Goal: Task Accomplishment & Management: Complete application form

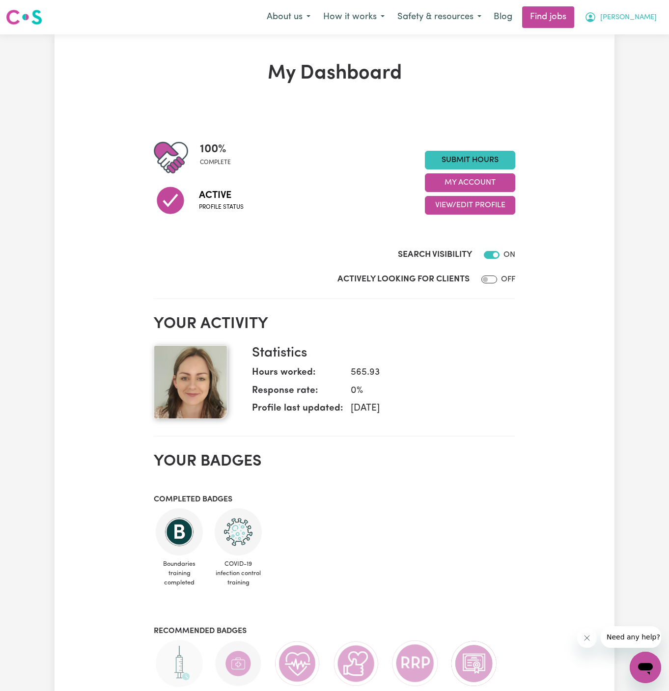
click at [642, 12] on button "[PERSON_NAME]" at bounding box center [620, 17] width 85 height 21
click at [641, 30] on link "My Account" at bounding box center [624, 38] width 78 height 19
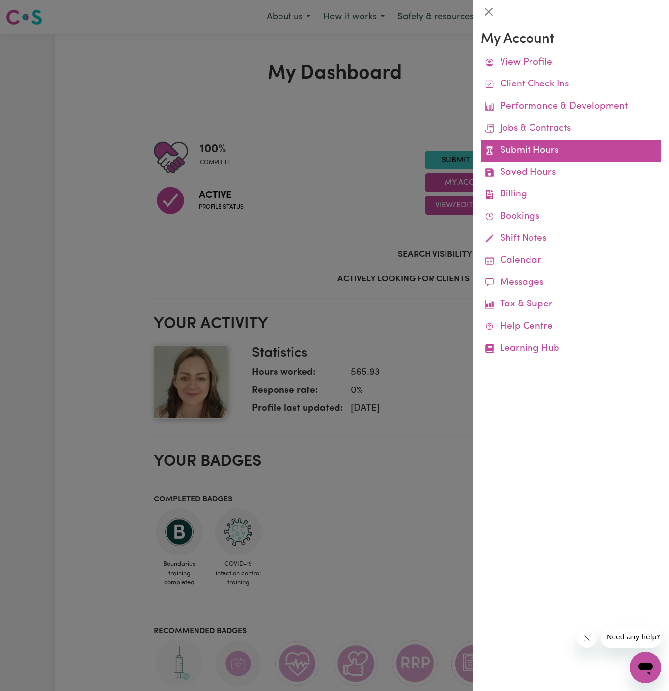
click at [532, 150] on link "Submit Hours" at bounding box center [571, 151] width 180 height 22
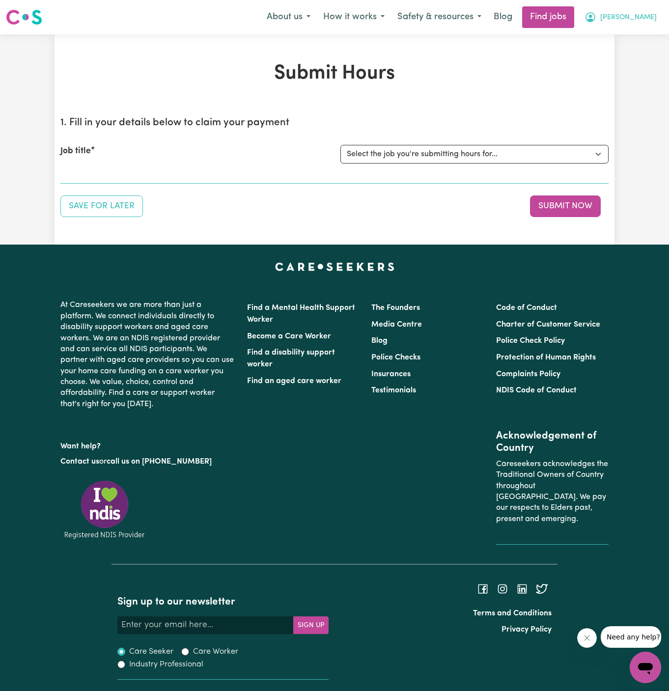
click at [647, 23] on span "[PERSON_NAME]" at bounding box center [628, 17] width 56 height 11
click at [635, 33] on link "My Account" at bounding box center [624, 38] width 78 height 19
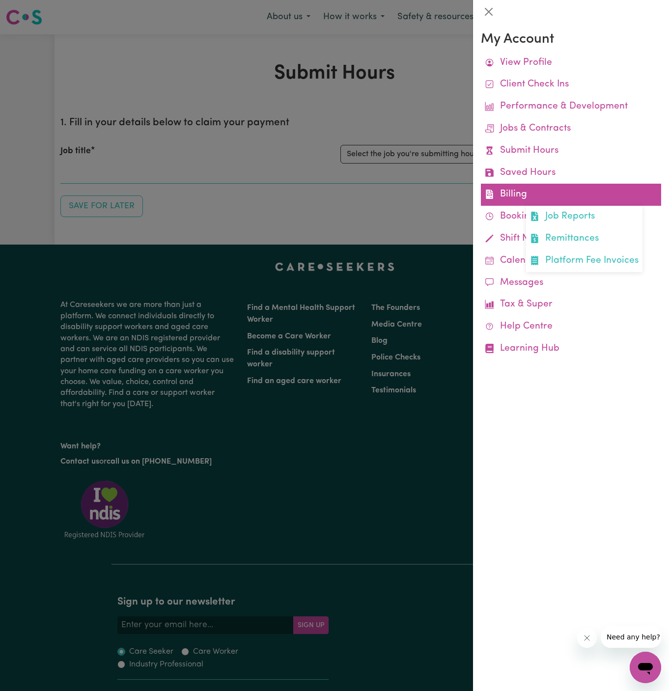
click at [517, 190] on link "Billing Job Reports Remittances Platform Fee Invoices" at bounding box center [571, 195] width 180 height 22
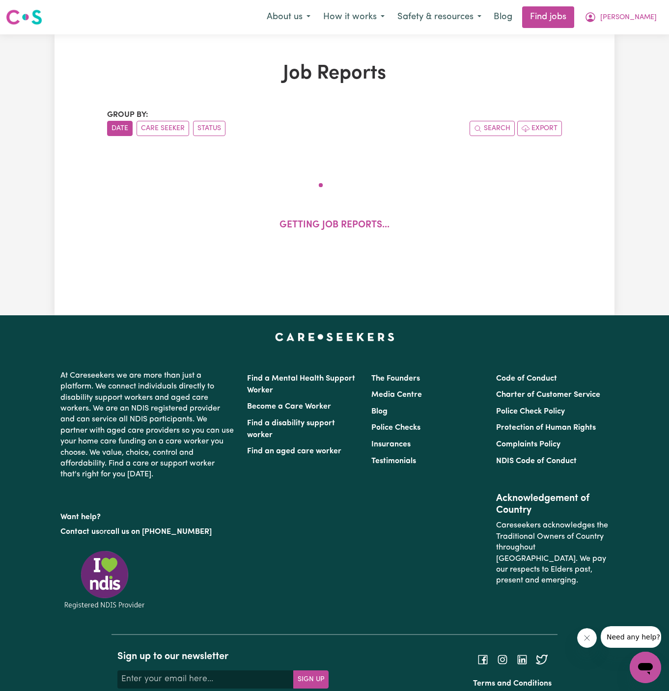
click at [302, 295] on div "Job Reports Group by: Date Care Seeker Status Search Export Getting job reports…" at bounding box center [334, 174] width 560 height 281
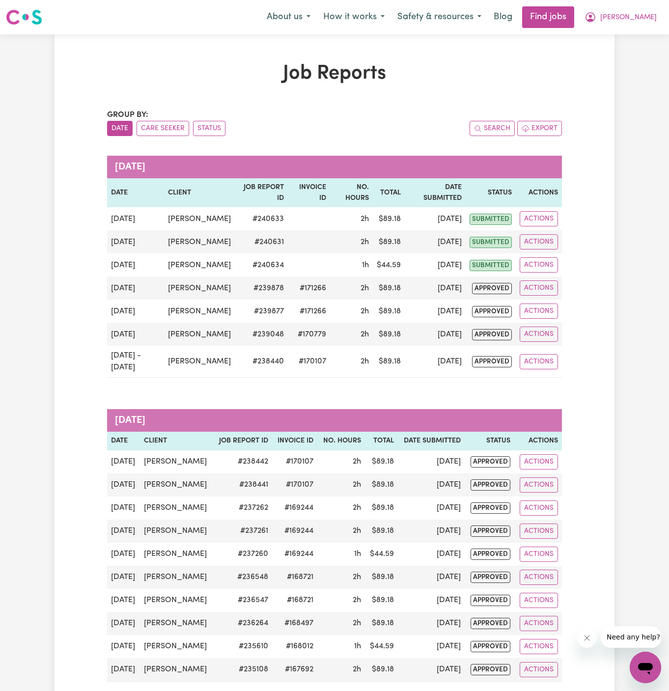
click at [647, 19] on span "[PERSON_NAME]" at bounding box center [628, 17] width 56 height 11
click at [629, 43] on link "My Account" at bounding box center [624, 38] width 78 height 19
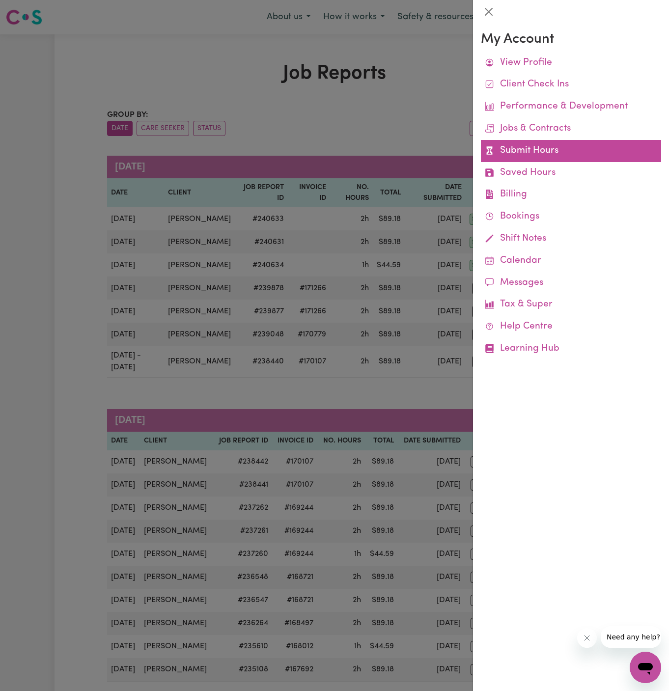
click at [527, 150] on link "Submit Hours" at bounding box center [571, 151] width 180 height 22
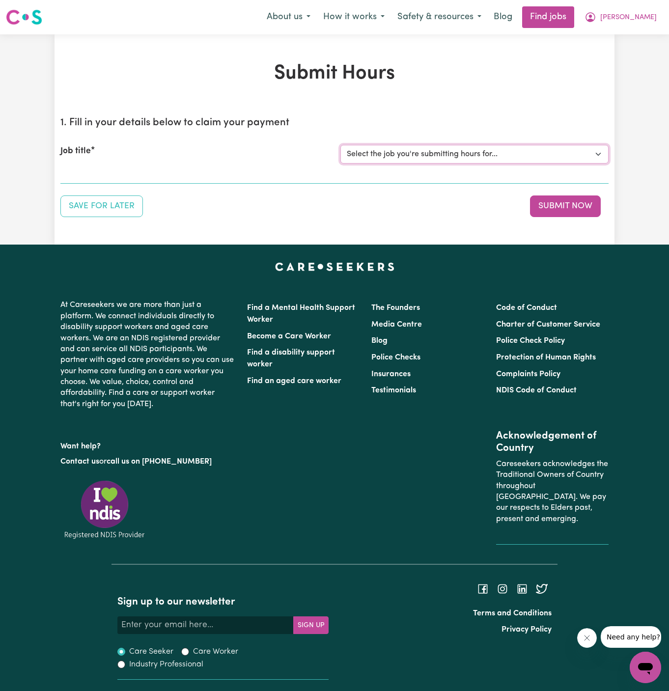
click at [411, 152] on select "Select the job you're submitting hours for... [[PERSON_NAME]] URGENT [DEMOGRAPH…" at bounding box center [474, 154] width 268 height 19
select select "13888"
click at [340, 145] on select "Select the job you're submitting hours for... [[PERSON_NAME]] URGENT [DEMOGRAPH…" at bounding box center [474, 154] width 268 height 19
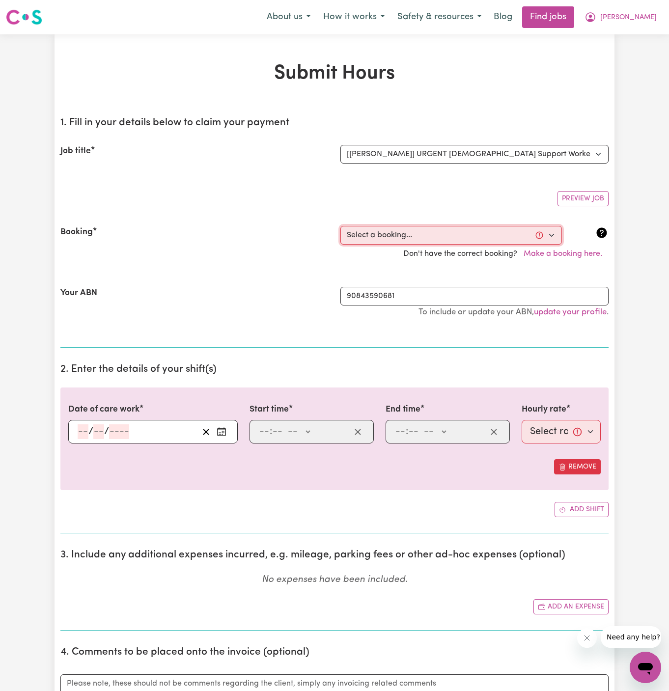
click at [410, 233] on select "Select a booking... [DATE] 09:00am to 10:00am (RECURRING) [DATE] 09:00am to 10:…" at bounding box center [450, 235] width 221 height 19
select select "341216"
click at [340, 226] on select "Select a booking... [DATE] 09:00am to 10:00am (RECURRING) [DATE] 09:00am to 10:…" at bounding box center [450, 235] width 221 height 19
type input "[DATE]"
type input "11"
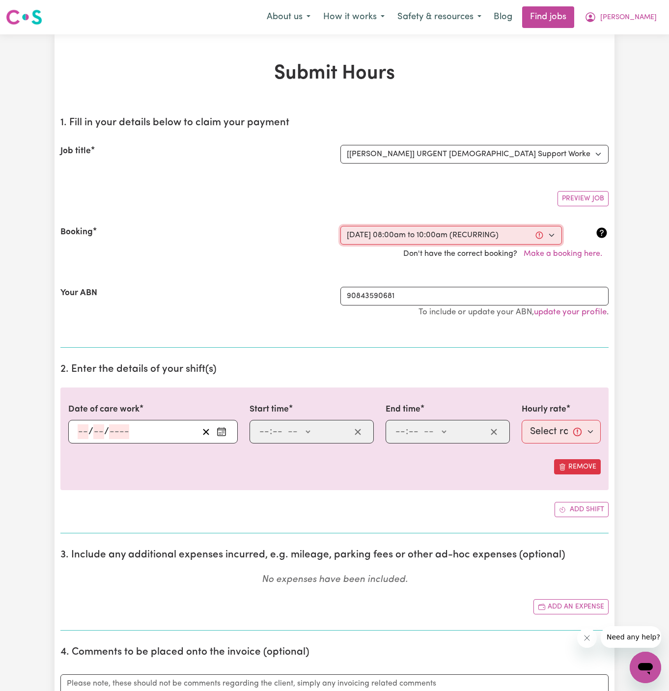
type input "8"
type input "2025"
type input "08:00"
type input "8"
type input "0"
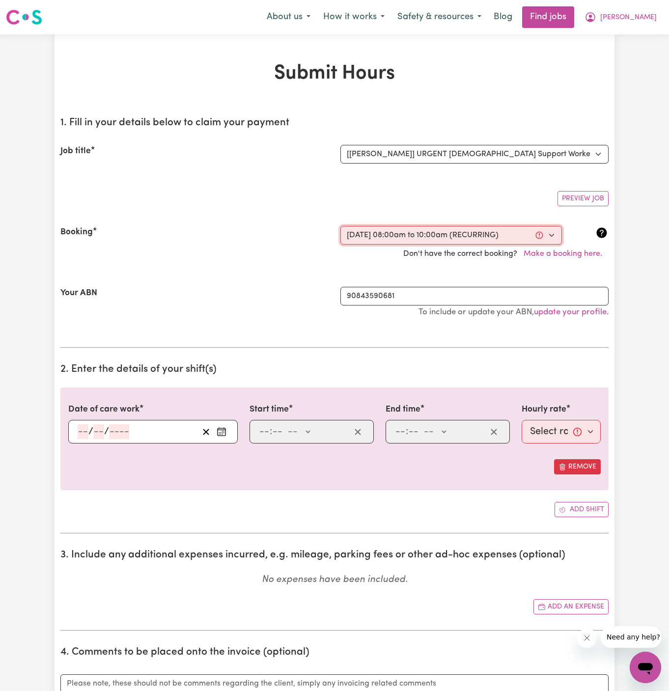
select select "am"
type input "10:00"
type input "10"
type input "0"
select select "am"
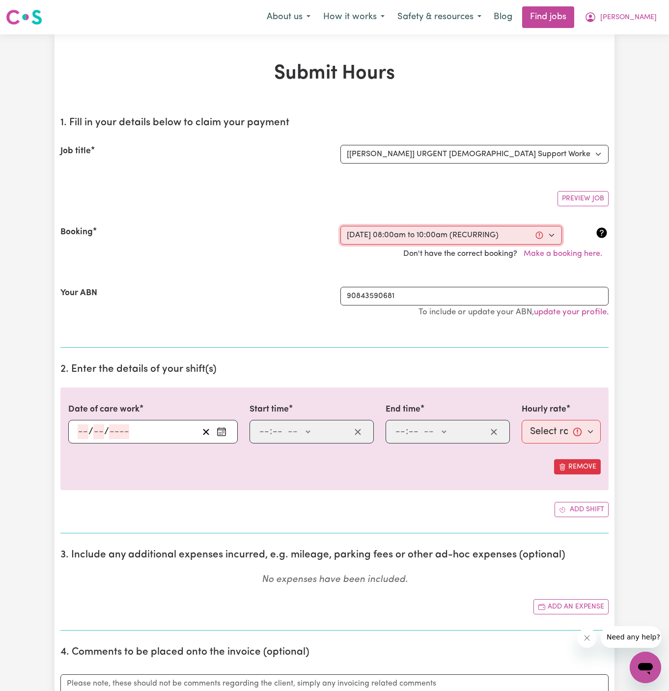
select select "49-Weekday"
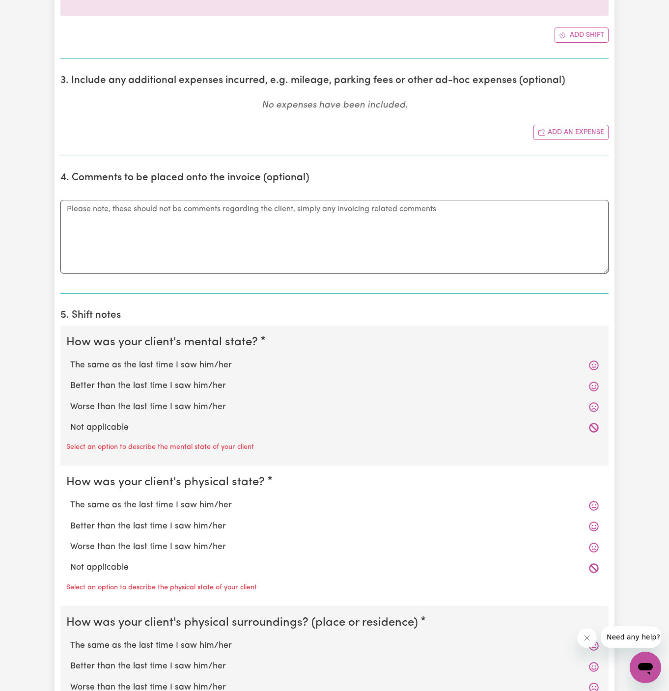
scroll to position [526, 0]
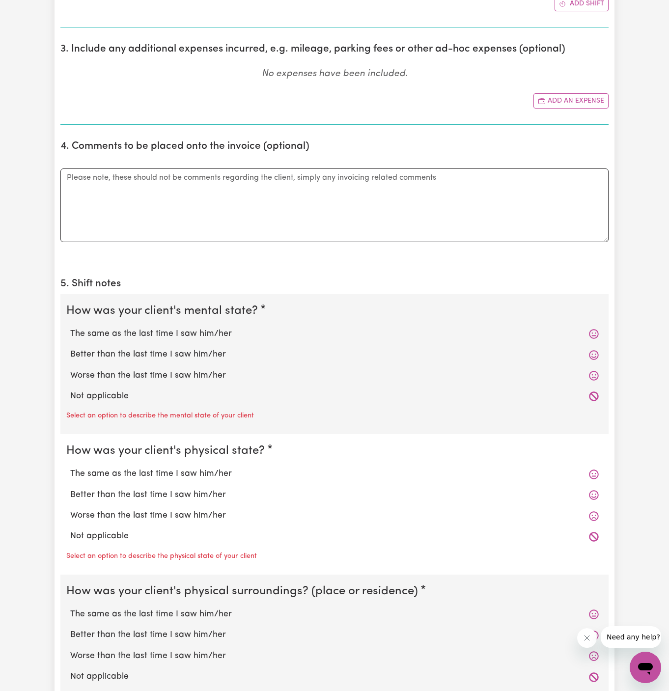
click at [182, 402] on div "Not applicable" at bounding box center [334, 396] width 536 height 21
click at [118, 398] on label "Not applicable" at bounding box center [334, 396] width 528 height 13
click at [70, 390] on input "Not applicable" at bounding box center [70, 389] width 0 height 0
radio input "true"
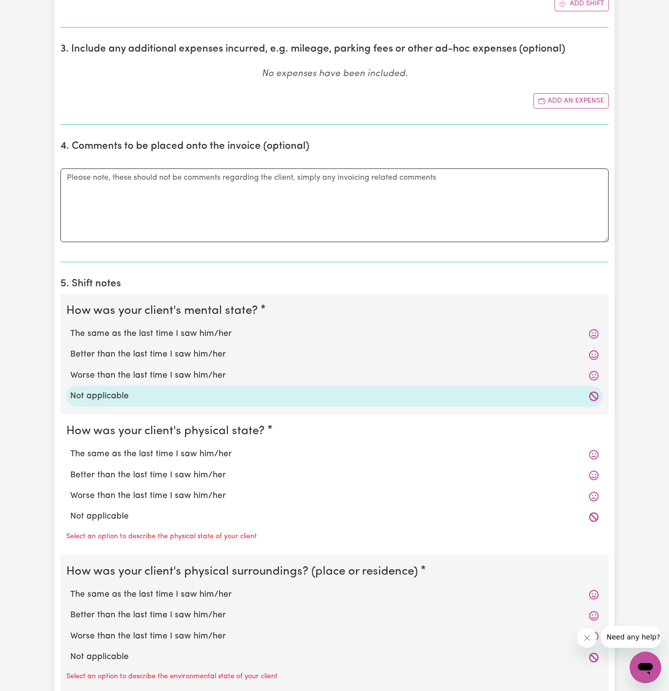
click at [124, 514] on label "Not applicable" at bounding box center [334, 516] width 528 height 13
click at [70, 510] on input "Not applicable" at bounding box center [70, 509] width 0 height 0
radio input "true"
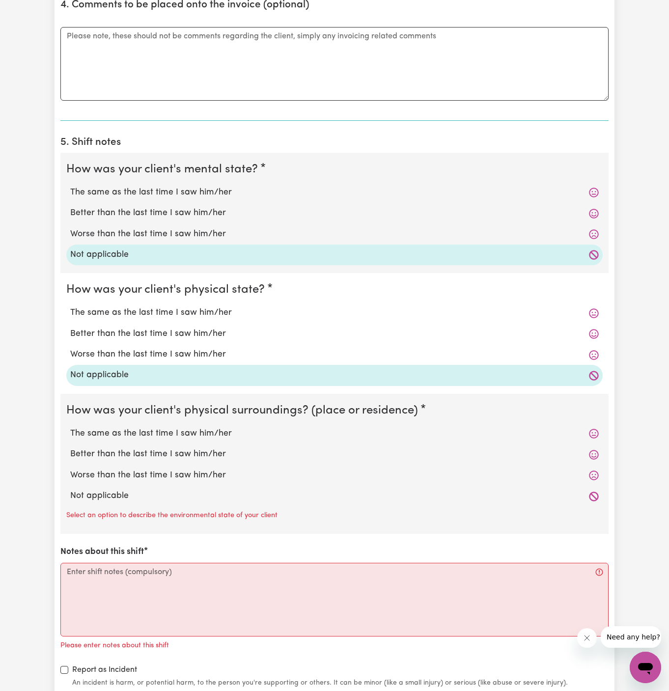
scroll to position [681, 0]
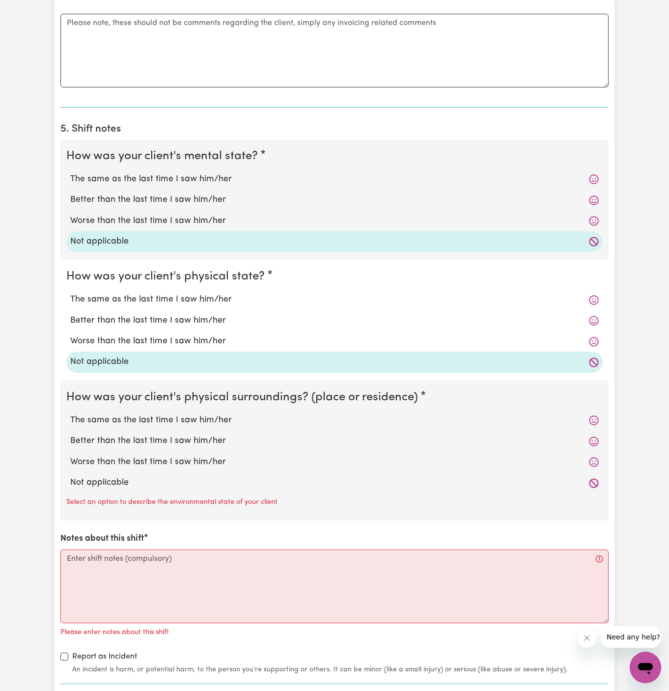
click at [129, 476] on label "Not applicable" at bounding box center [334, 482] width 528 height 13
click at [70, 476] on input "Not applicable" at bounding box center [70, 476] width 0 height 0
radio input "true"
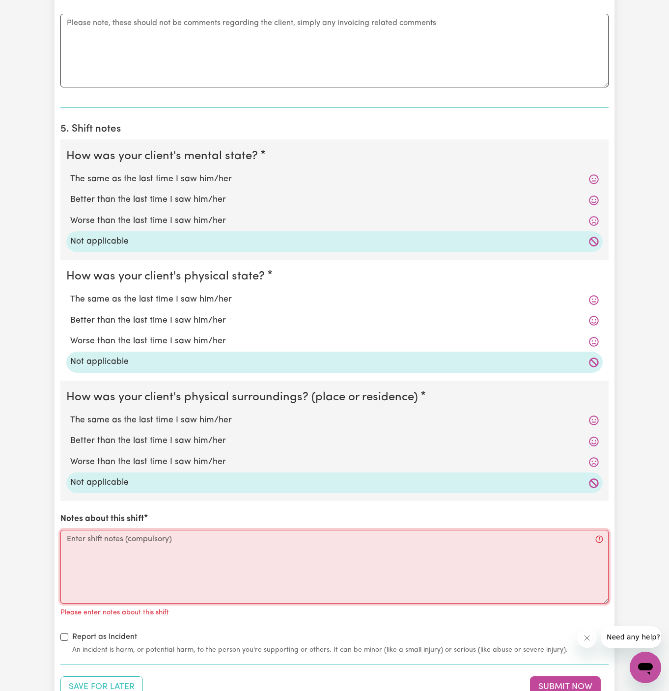
click at [171, 539] on textarea "Notes about this shift" at bounding box center [334, 567] width 548 height 74
type textarea "0"
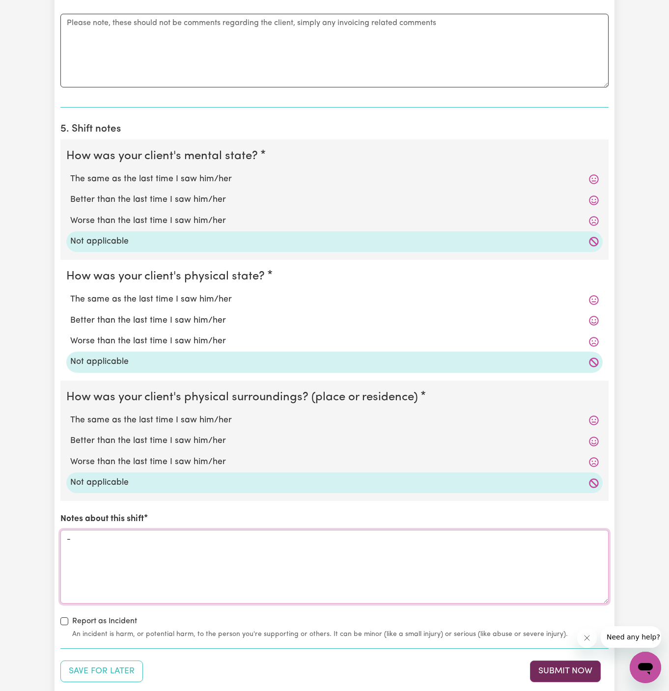
type textarea "-"
click at [555, 662] on button "Submit Now" at bounding box center [565, 671] width 71 height 22
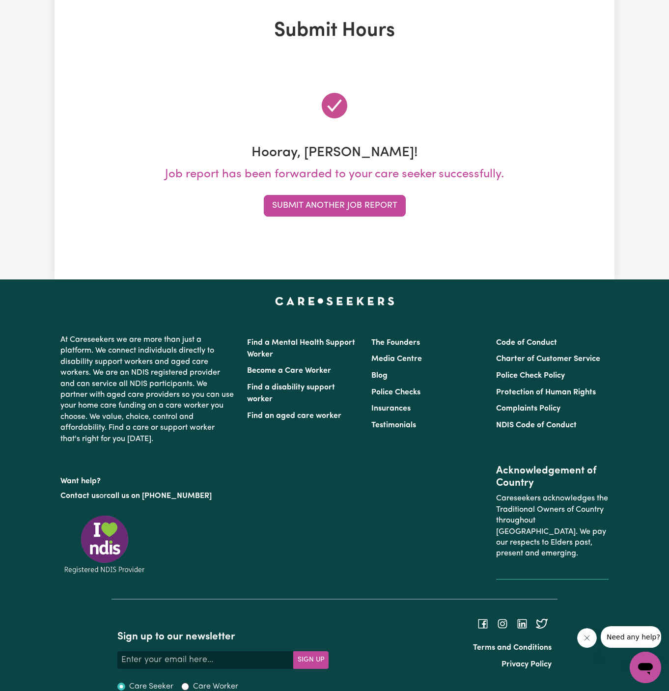
scroll to position [0, 0]
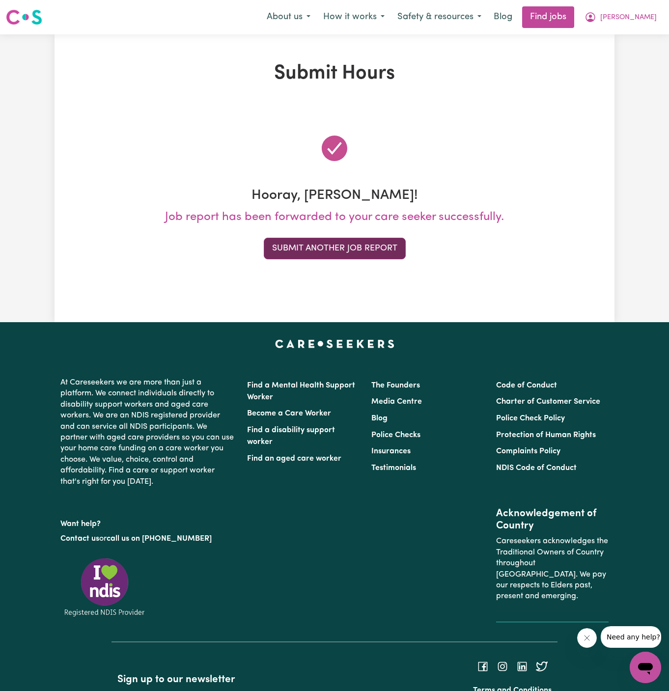
click at [350, 245] on button "Submit Another Job Report" at bounding box center [335, 249] width 142 height 22
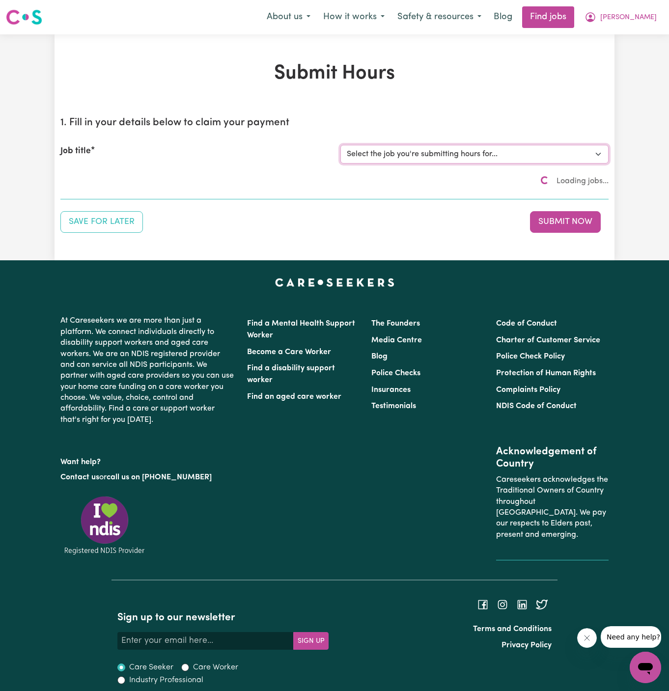
click at [465, 150] on select "Select the job you're submitting hours for... [[PERSON_NAME]] URGENT [DEMOGRAPH…" at bounding box center [474, 154] width 268 height 19
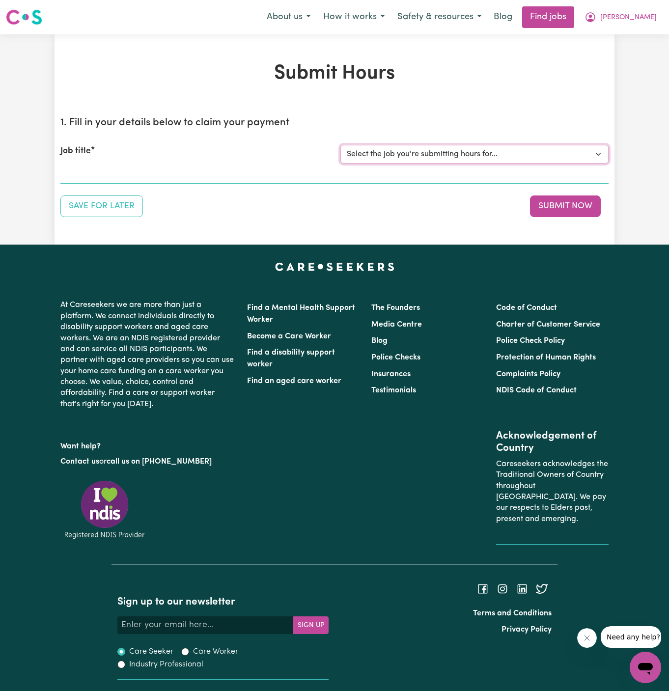
select select "13888"
click at [340, 145] on select "Select the job you're submitting hours for... [[PERSON_NAME]] URGENT [DEMOGRAPH…" at bounding box center [474, 154] width 268 height 19
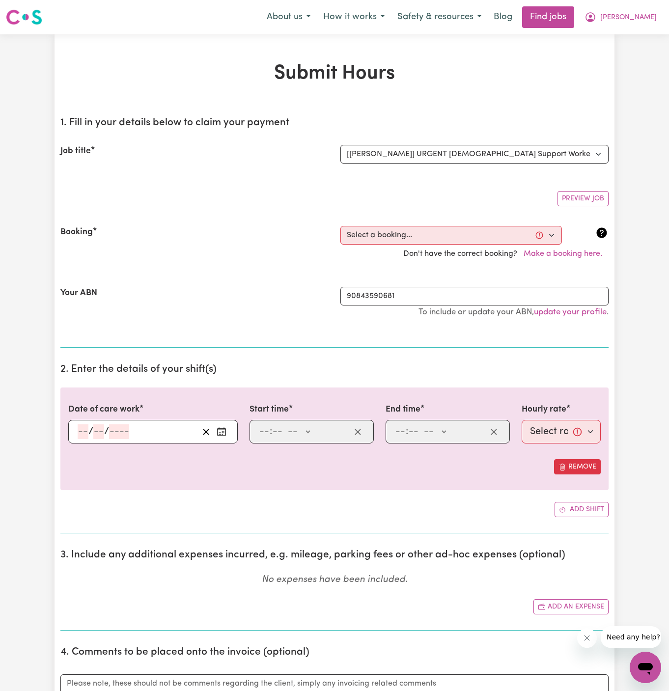
click at [393, 241] on select "Select a booking... [DATE] 09:00am to 10:00am (RECURRING) [DATE] 09:00am to 10:…" at bounding box center [450, 235] width 221 height 19
select select "344879"
click at [340, 226] on select "Select a booking... [DATE] 09:00am to 10:00am (RECURRING) [DATE] 09:00am to 10:…" at bounding box center [450, 235] width 221 height 19
type input "[DATE]"
type input "6"
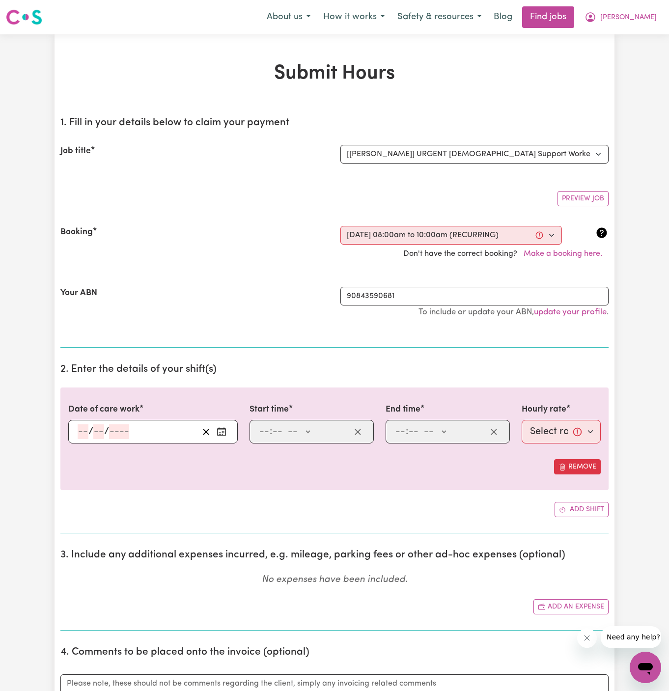
type input "8"
type input "2025"
type input "08:00"
type input "8"
type input "0"
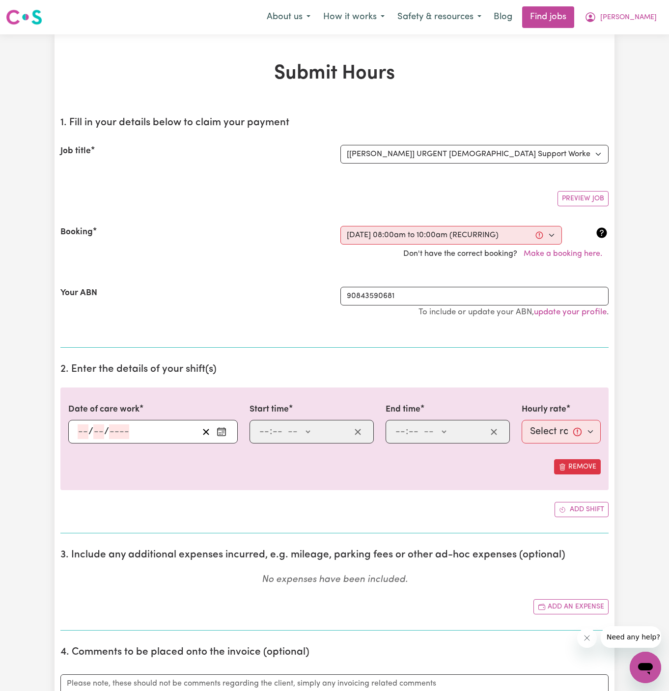
select select "am"
type input "10:00"
type input "10"
type input "0"
select select "am"
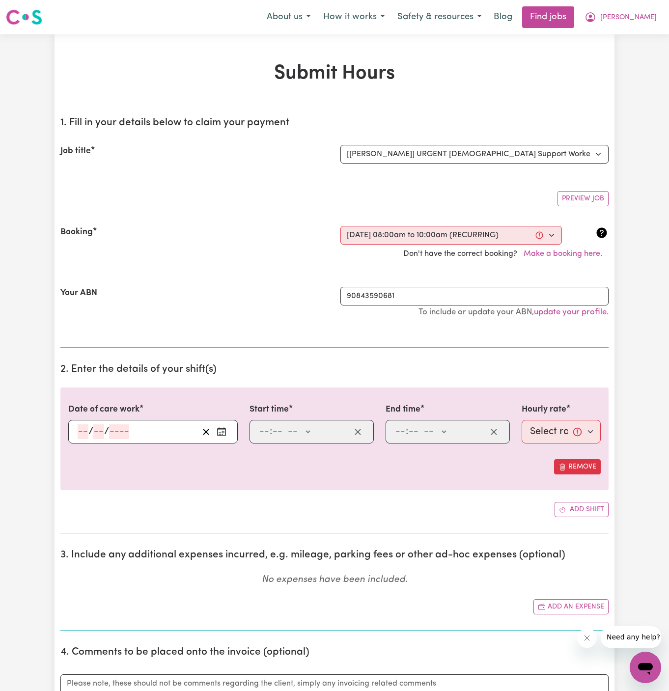
select select "49-Weekday"
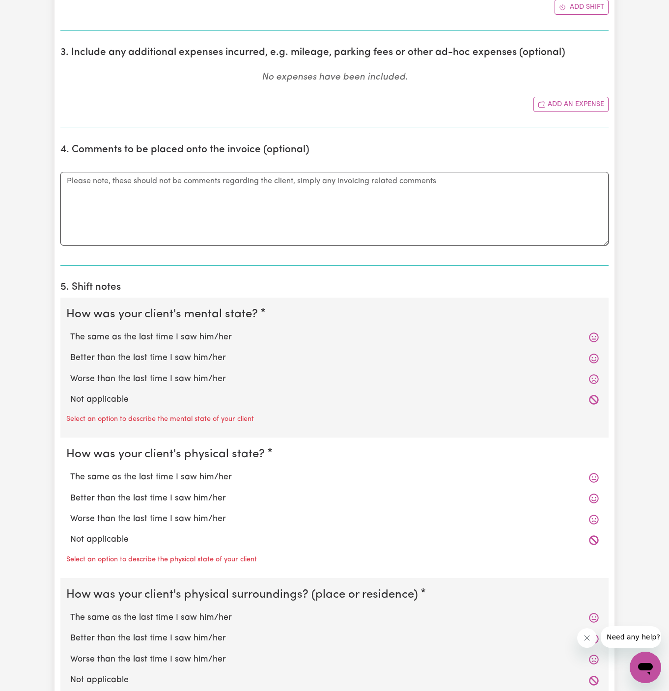
scroll to position [655, 0]
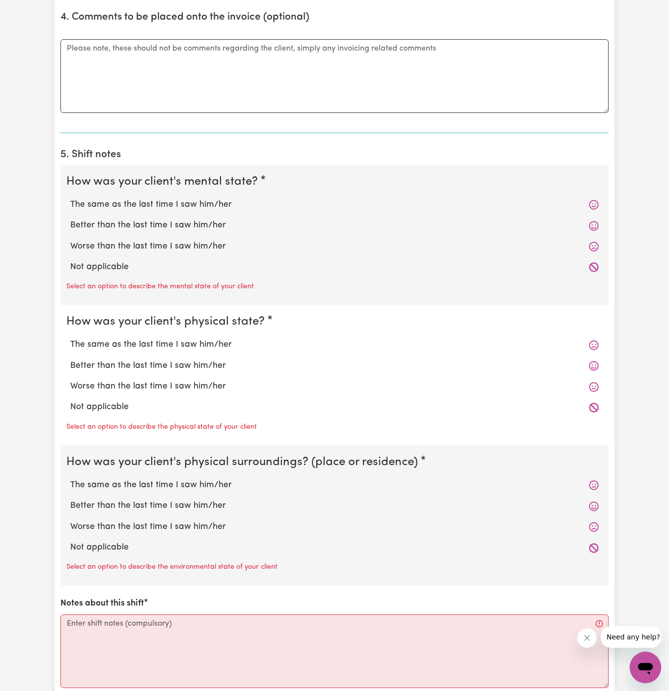
click at [120, 265] on label "Not applicable" at bounding box center [334, 267] width 528 height 13
click at [70, 261] on input "Not applicable" at bounding box center [70, 260] width 0 height 0
radio input "true"
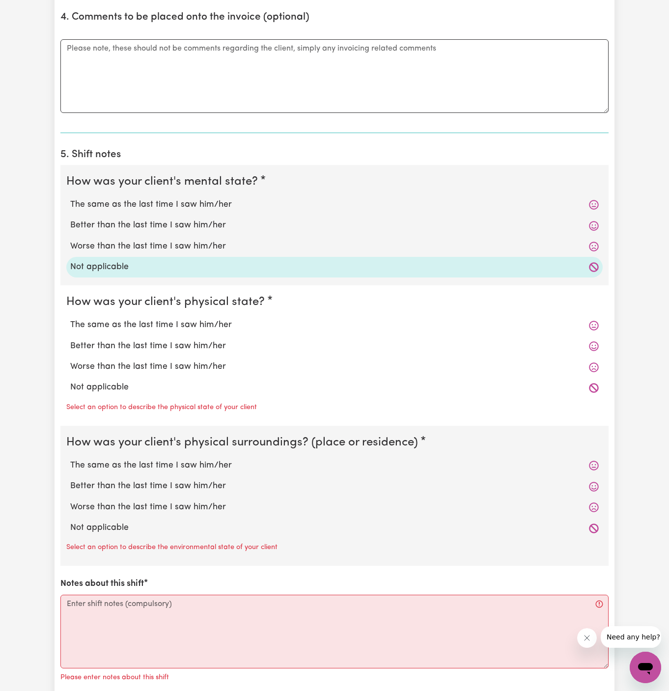
click at [122, 381] on label "Not applicable" at bounding box center [334, 387] width 528 height 13
click at [70, 380] on input "Not applicable" at bounding box center [70, 380] width 0 height 0
radio input "true"
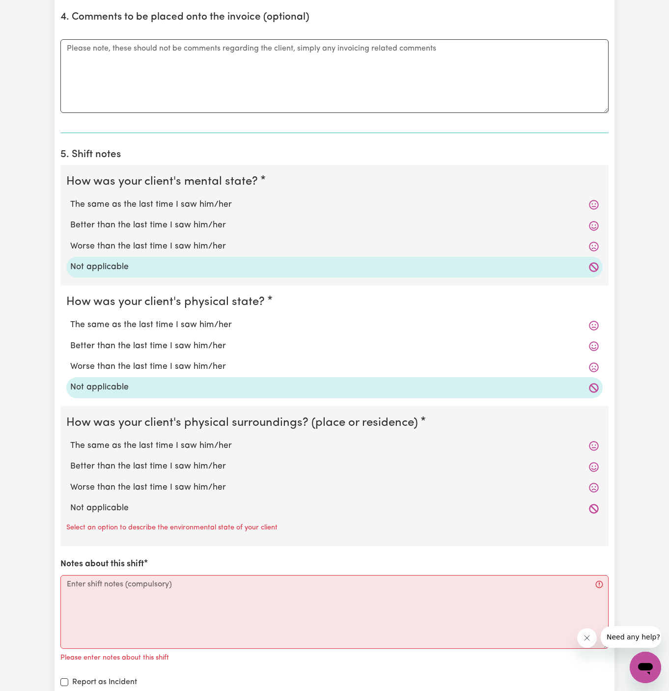
click at [149, 502] on label "Not applicable" at bounding box center [334, 508] width 528 height 13
click at [70, 502] on input "Not applicable" at bounding box center [70, 501] width 0 height 0
radio input "true"
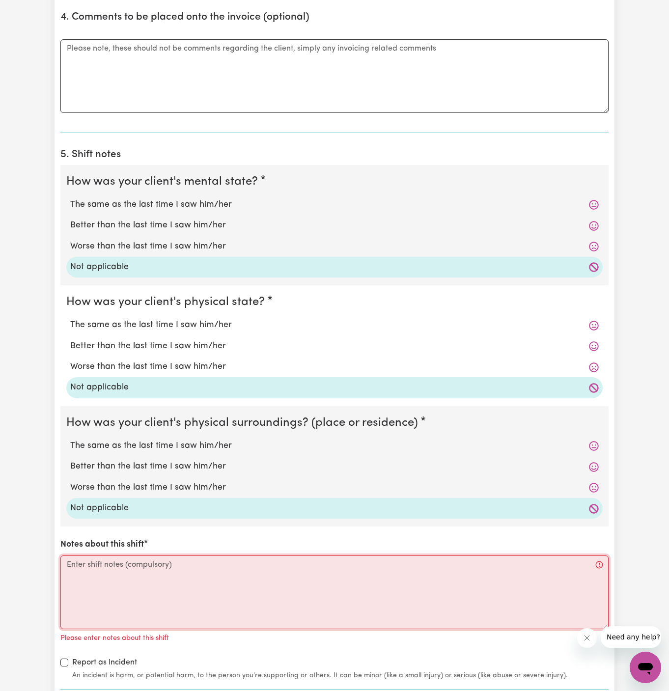
click at [161, 590] on textarea "Notes about this shift" at bounding box center [334, 592] width 548 height 74
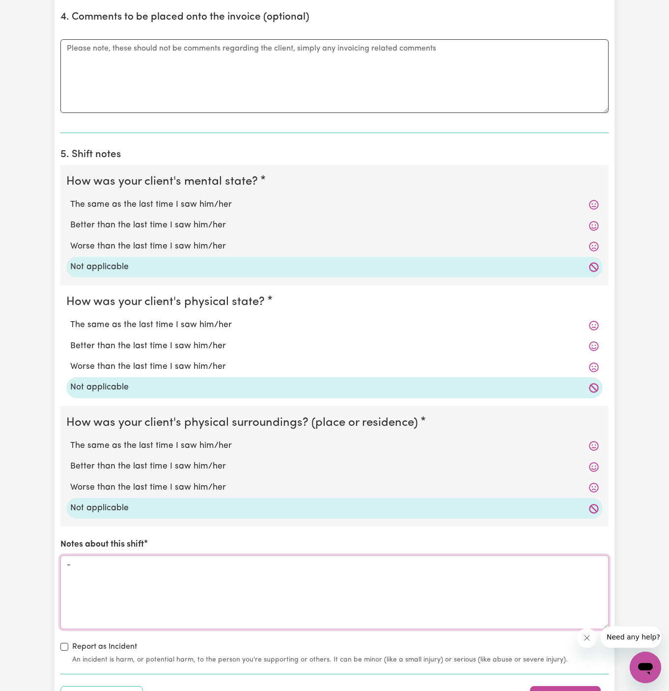
click at [161, 590] on textarea "-" at bounding box center [334, 592] width 548 height 74
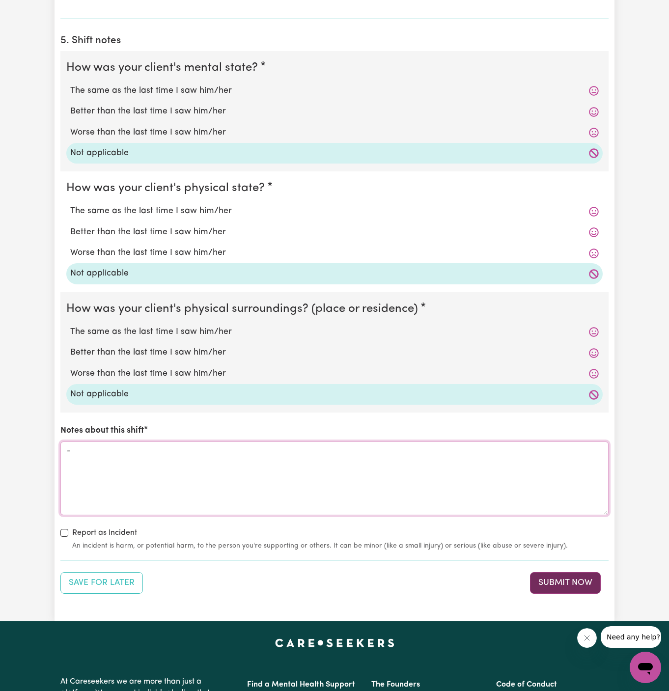
type textarea "-"
click at [554, 583] on button "Submit Now" at bounding box center [565, 583] width 71 height 22
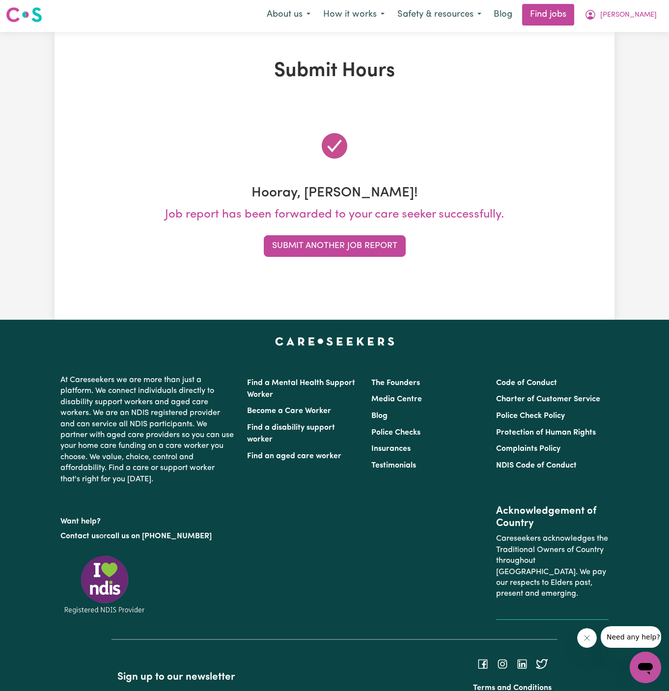
scroll to position [0, 0]
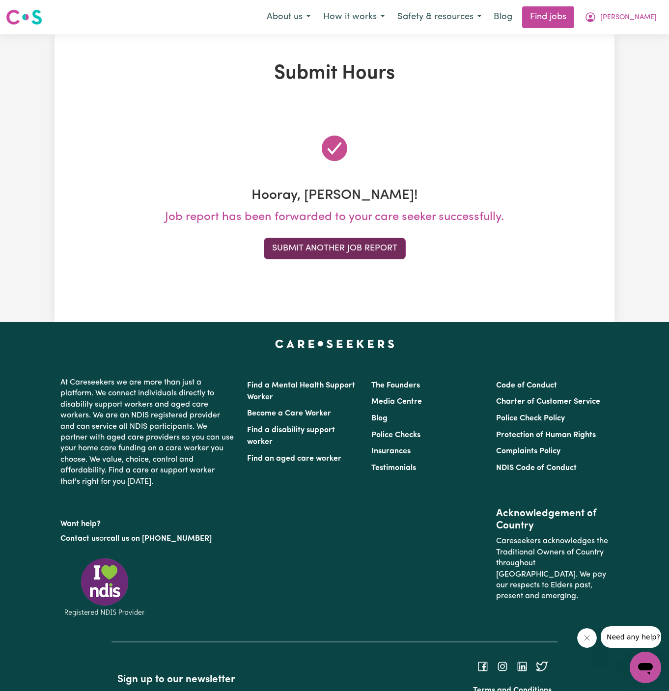
click at [356, 251] on button "Submit Another Job Report" at bounding box center [335, 249] width 142 height 22
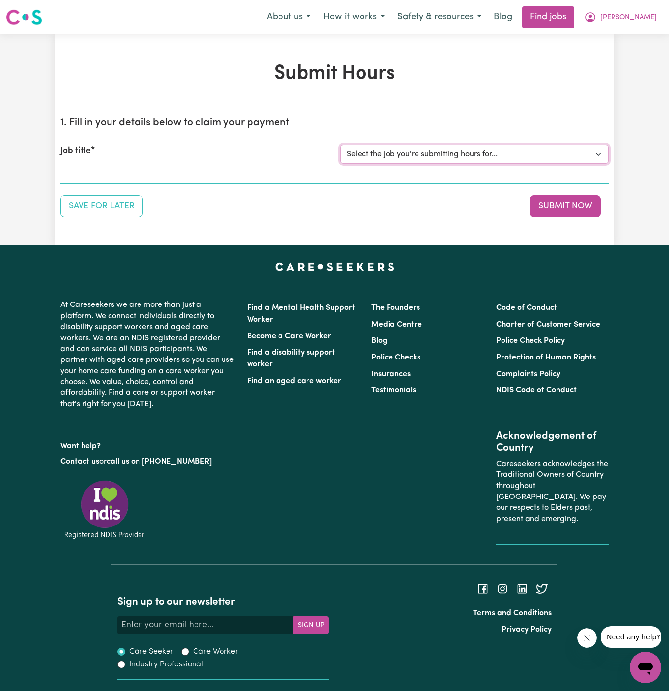
click at [448, 161] on select "Select the job you're submitting hours for... [[PERSON_NAME]] URGENT [DEMOGRAPH…" at bounding box center [474, 154] width 268 height 19
select select "13888"
click at [340, 145] on select "Select the job you're submitting hours for... [[PERSON_NAME]] URGENT [DEMOGRAPH…" at bounding box center [474, 154] width 268 height 19
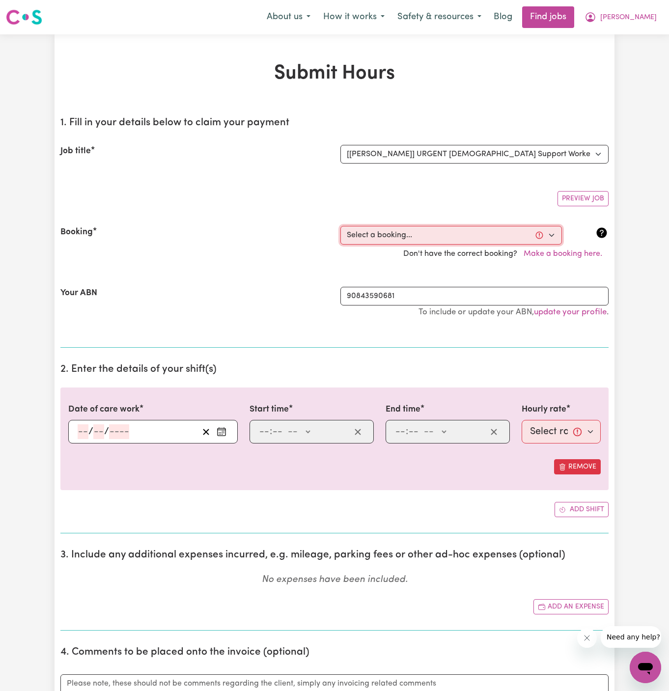
click at [440, 238] on select "Select a booking... [DATE] 09:00am to 10:00am (RECURRING) [DATE] 09:00am to 10:…" at bounding box center [450, 235] width 221 height 19
select select "339839"
click at [340, 226] on select "Select a booking... [DATE] 09:00am to 10:00am (RECURRING) [DATE] 09:00am to 10:…" at bounding box center [450, 235] width 221 height 19
type input "[DATE]"
type input "1"
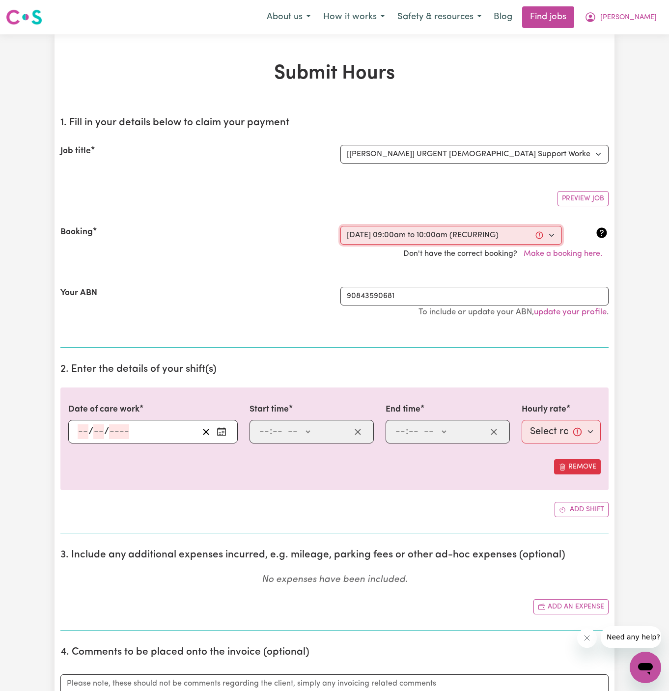
type input "8"
type input "2025"
type input "09:00"
type input "9"
type input "0"
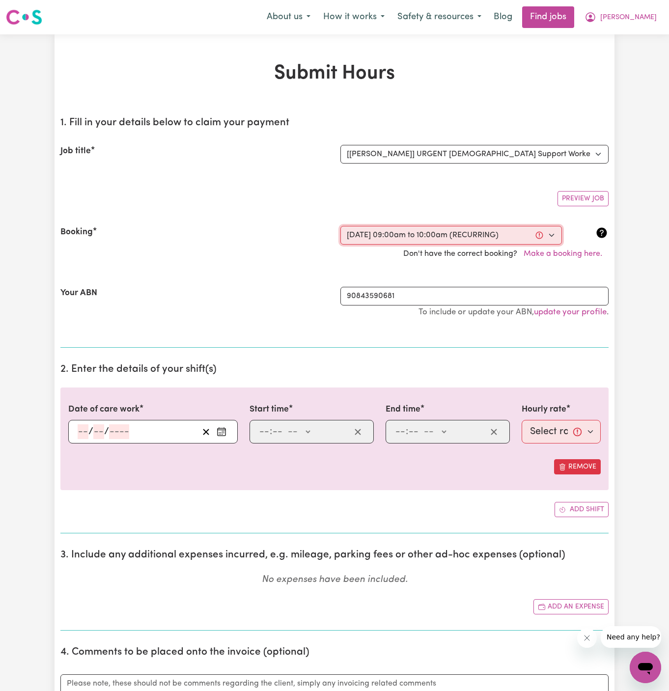
select select "am"
type input "10:00"
type input "10"
type input "0"
select select "am"
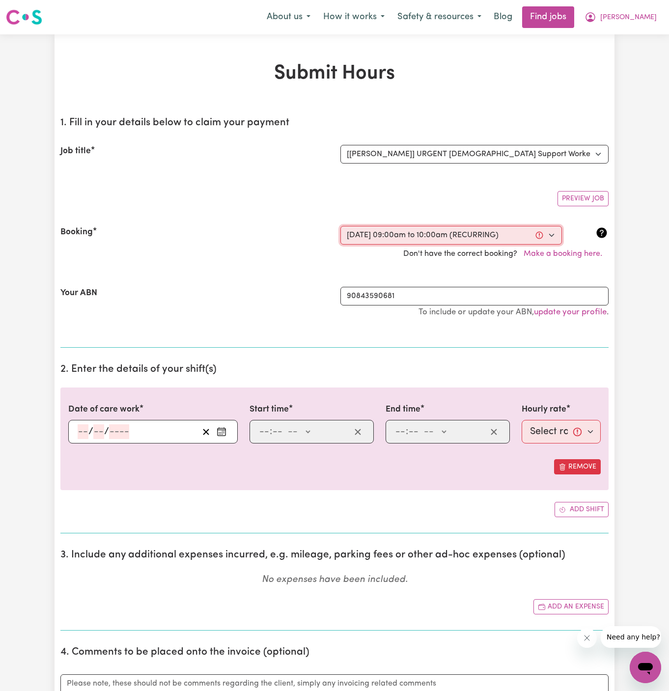
select select "49-Weekday"
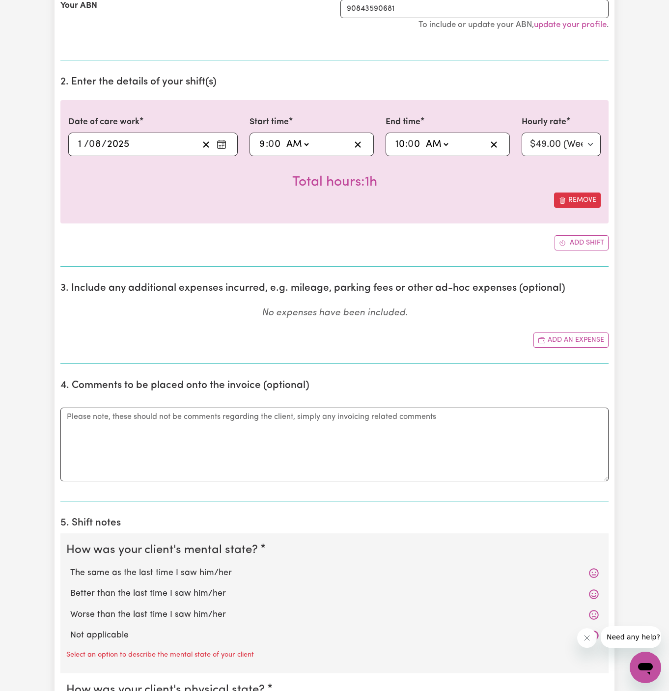
scroll to position [288, 0]
click at [225, 435] on textarea "Comments" at bounding box center [334, 444] width 548 height 74
click at [150, 628] on label "Not applicable" at bounding box center [334, 634] width 528 height 13
click at [70, 628] on input "Not applicable" at bounding box center [70, 628] width 0 height 0
radio input "true"
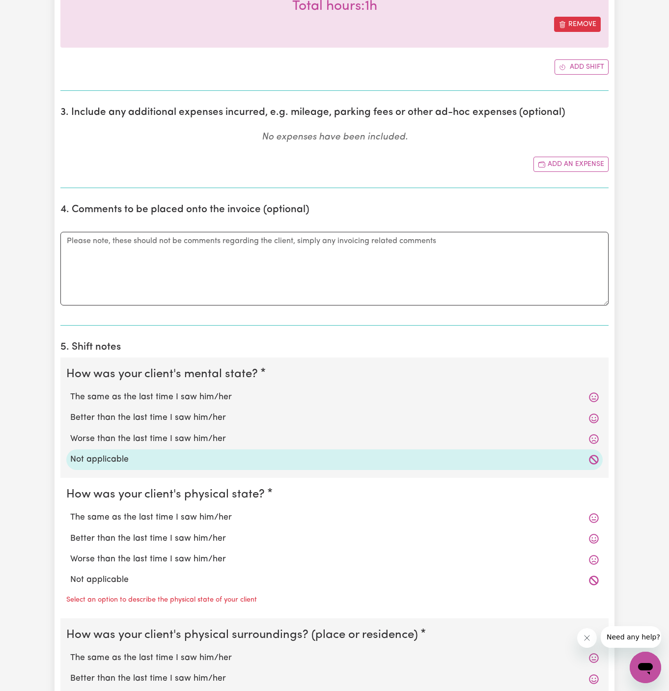
scroll to position [474, 0]
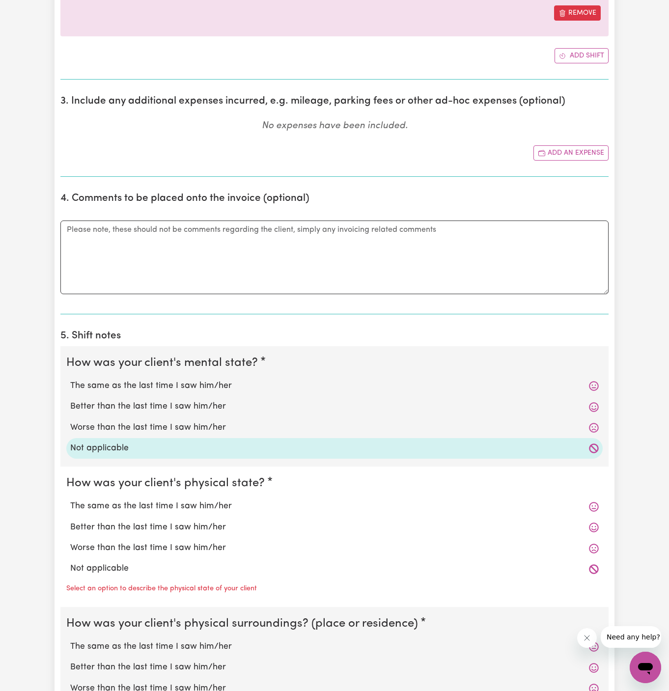
click at [167, 565] on label "Not applicable" at bounding box center [334, 568] width 528 height 13
click at [70, 562] on input "Not applicable" at bounding box center [70, 562] width 0 height 0
radio input "true"
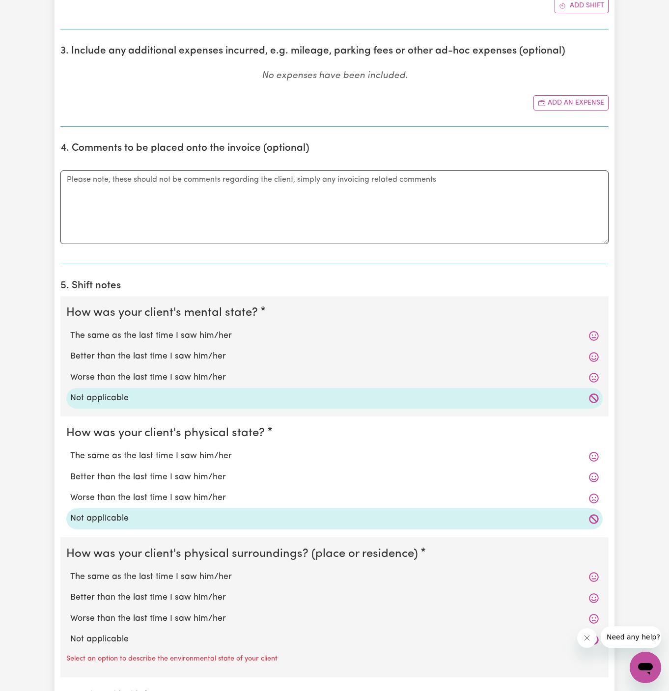
scroll to position [580, 0]
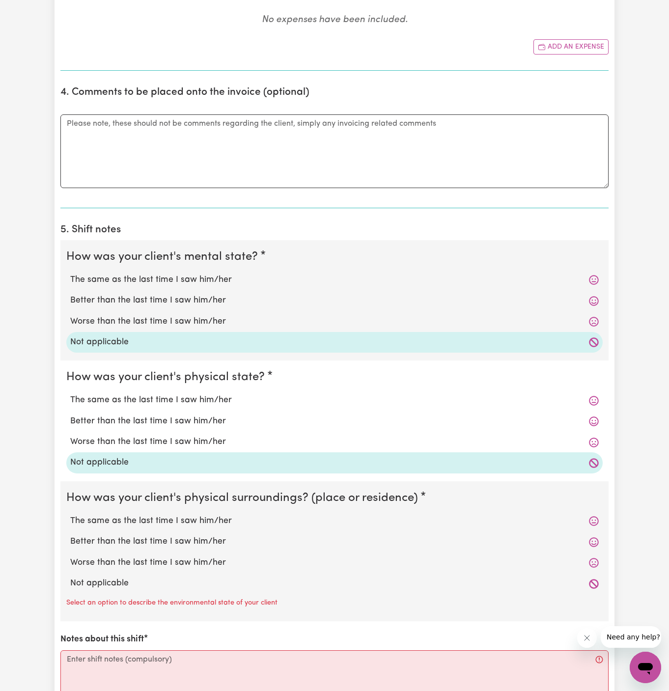
click at [161, 577] on label "Not applicable" at bounding box center [334, 583] width 528 height 13
click at [70, 577] on input "Not applicable" at bounding box center [70, 576] width 0 height 0
radio input "true"
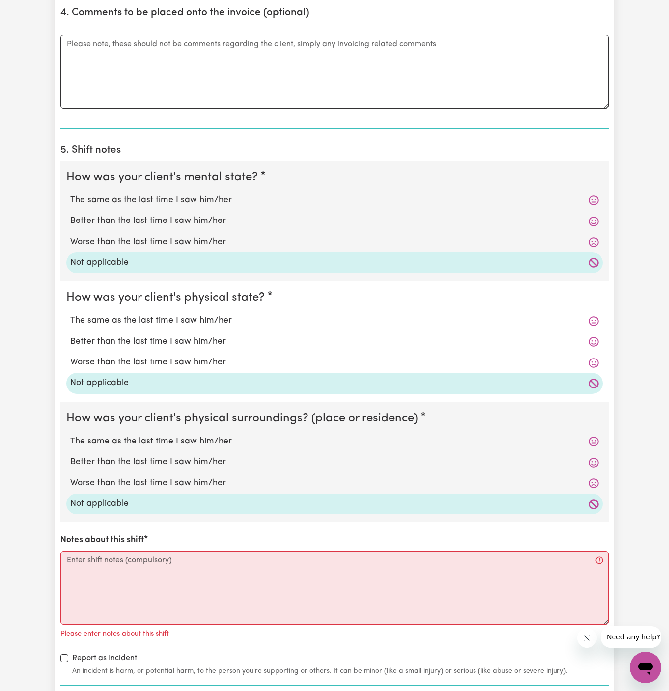
scroll to position [694, 0]
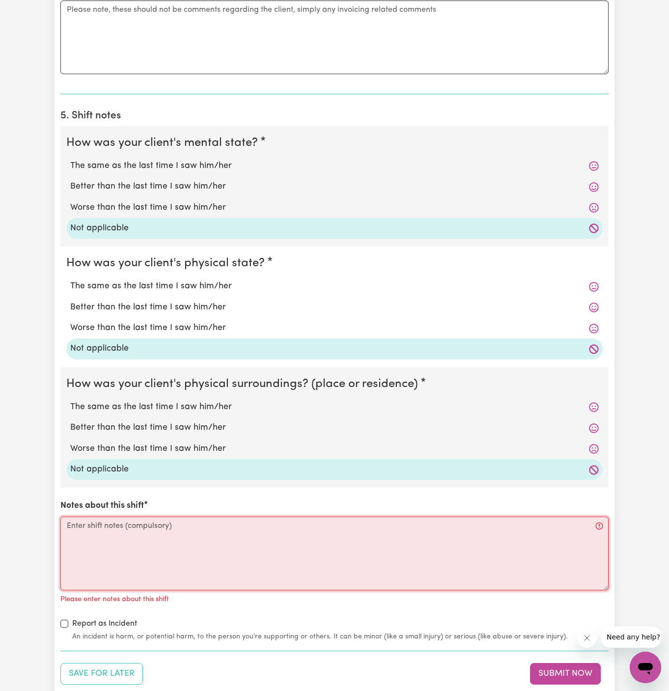
click at [283, 537] on textarea "Notes about this shift" at bounding box center [334, 553] width 548 height 74
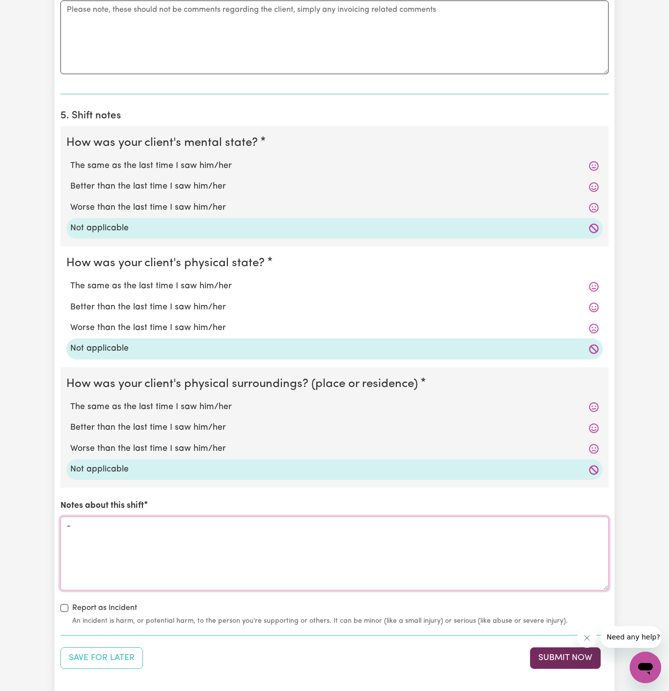
type textarea "-"
click at [576, 651] on button "Submit Now" at bounding box center [565, 658] width 71 height 22
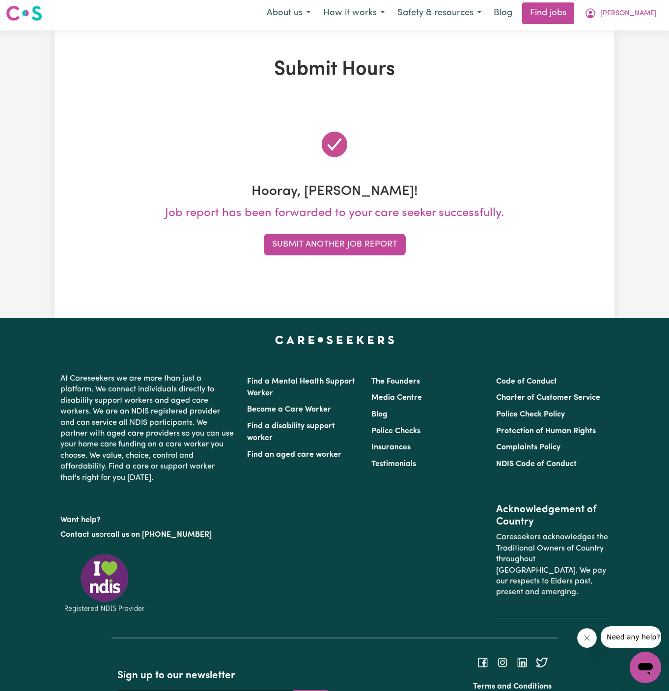
scroll to position [0, 0]
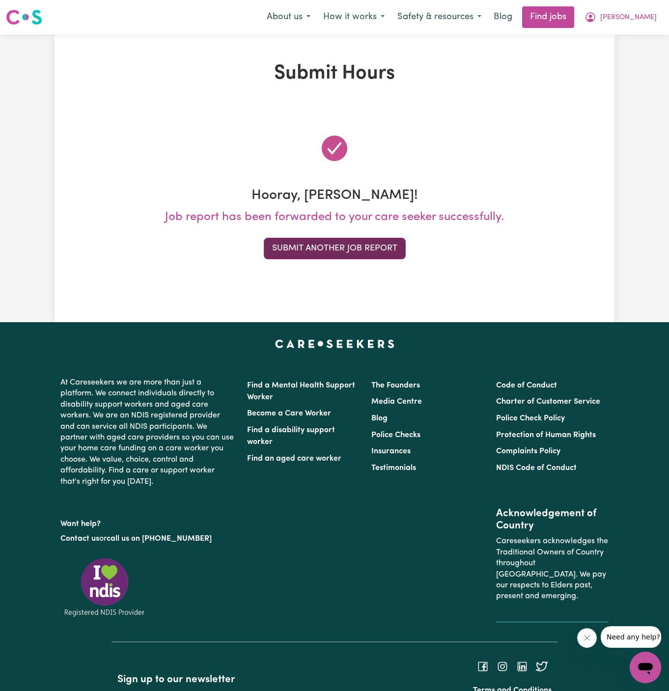
click at [375, 245] on button "Submit Another Job Report" at bounding box center [335, 249] width 142 height 22
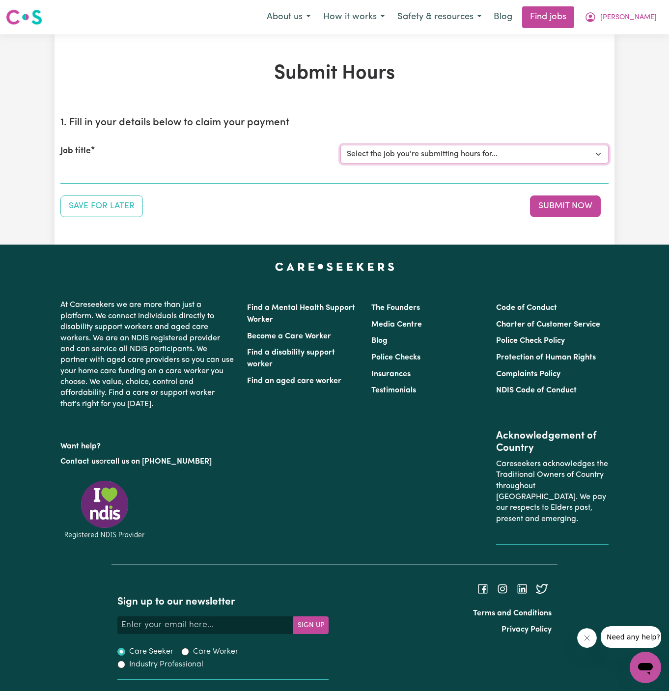
click at [453, 150] on select "Select the job you're submitting hours for... [[PERSON_NAME]] URGENT [DEMOGRAPH…" at bounding box center [474, 154] width 268 height 19
select select "13888"
click at [340, 145] on select "Select the job you're submitting hours for... [[PERSON_NAME]] URGENT [DEMOGRAPH…" at bounding box center [474, 154] width 268 height 19
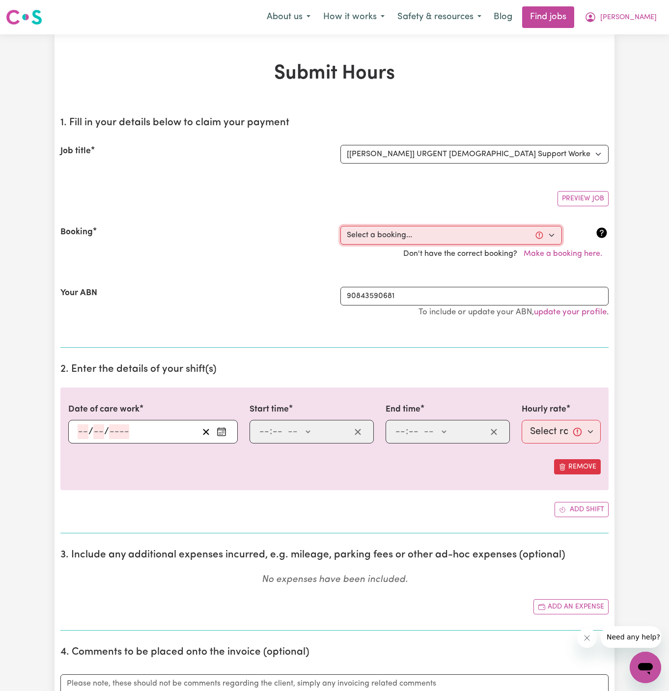
click at [406, 230] on select "Select a booking... [DATE] 09:00am to 10:00am (RECURRING) [DATE] 09:00am to 10:…" at bounding box center [450, 235] width 221 height 19
click at [648, 24] on button "[PERSON_NAME]" at bounding box center [620, 17] width 85 height 21
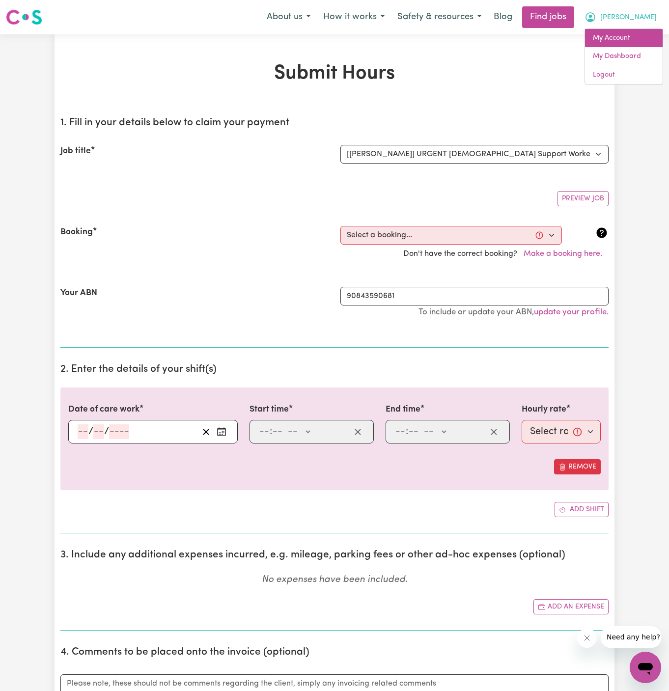
click at [644, 40] on link "My Account" at bounding box center [624, 38] width 78 height 19
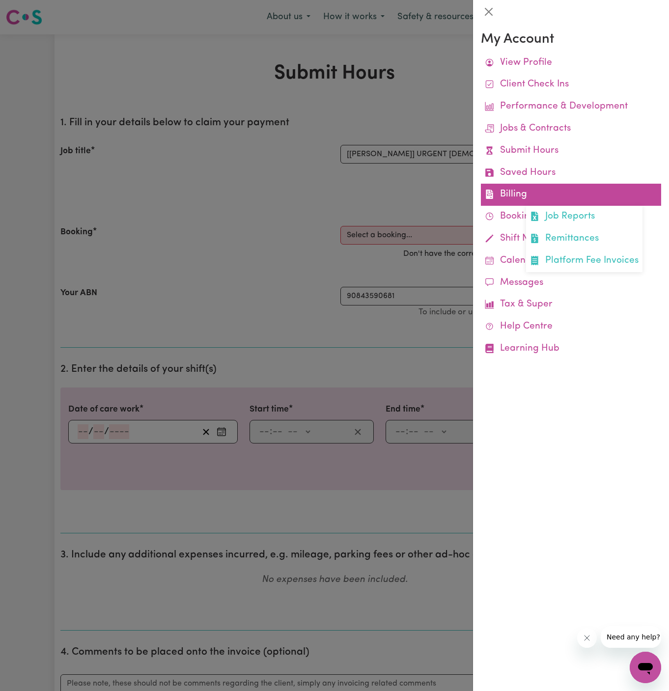
click at [514, 196] on link "Billing Job Reports Remittances Platform Fee Invoices" at bounding box center [571, 195] width 180 height 22
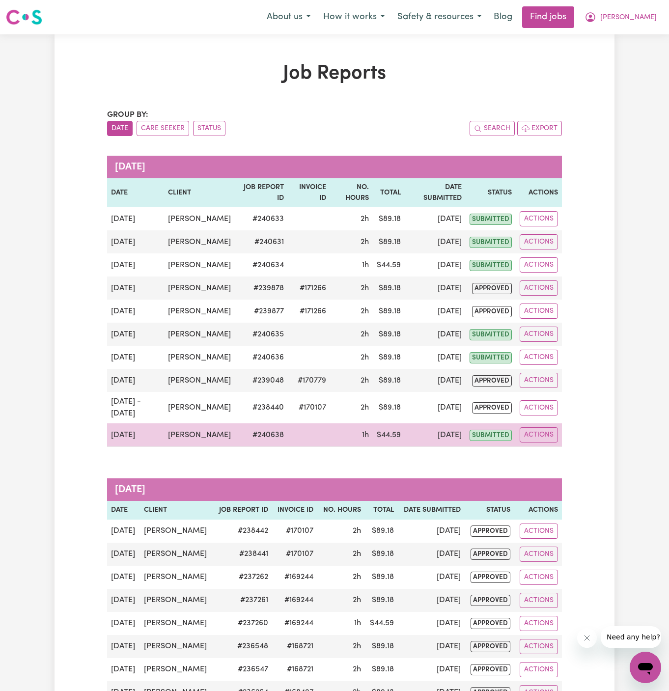
click at [264, 447] on td "# 240638" at bounding box center [261, 435] width 53 height 24
copy td "# 240638"
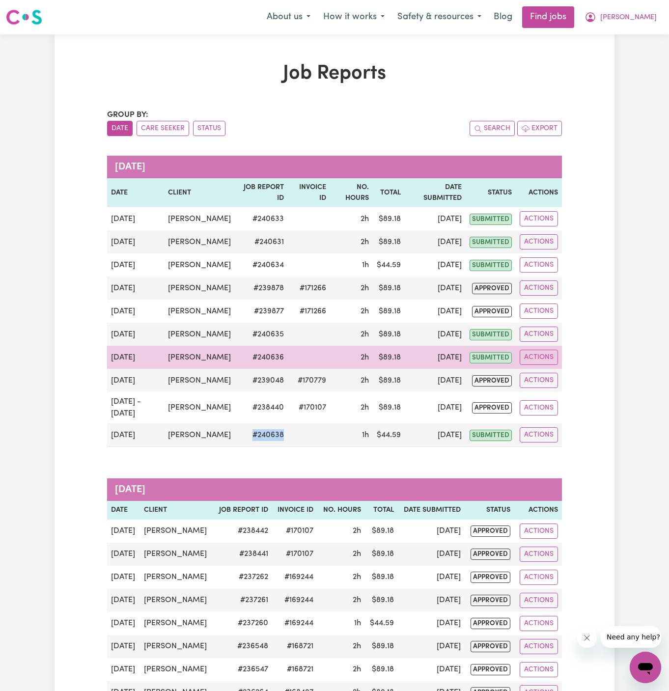
click at [259, 369] on td "# 240636" at bounding box center [261, 357] width 53 height 23
copy td "# 240636"
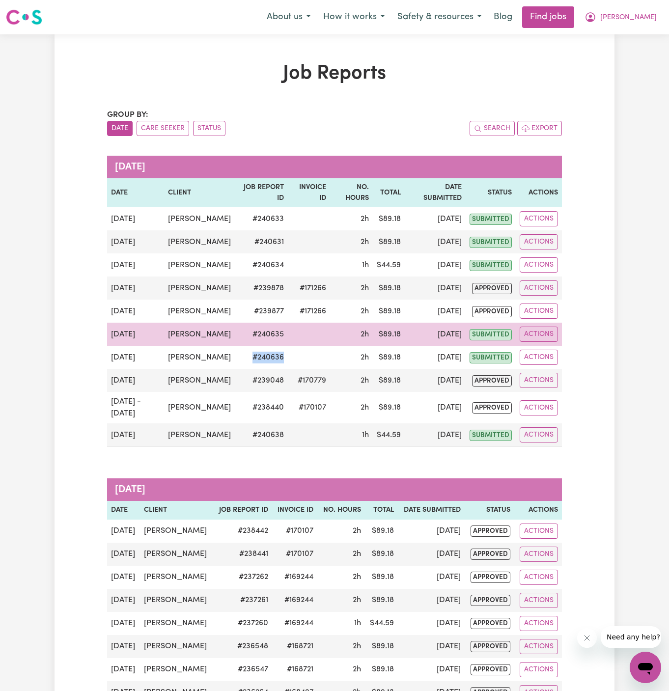
click at [264, 346] on td "# 240635" at bounding box center [261, 333] width 53 height 23
copy td "# 240635"
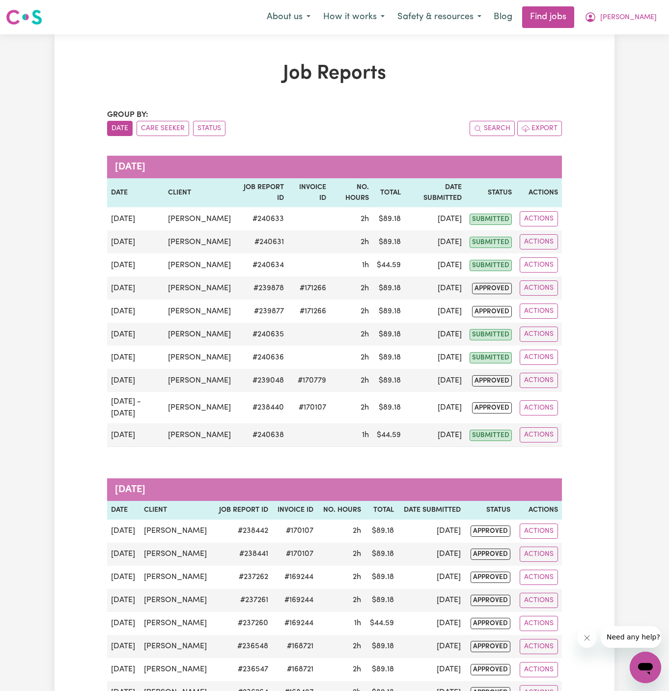
drag, startPoint x: 661, startPoint y: 388, endPoint x: 669, endPoint y: 388, distance: 8.3
click at [651, 16] on span "[PERSON_NAME]" at bounding box center [628, 17] width 56 height 11
click at [645, 33] on link "My Account" at bounding box center [624, 38] width 78 height 19
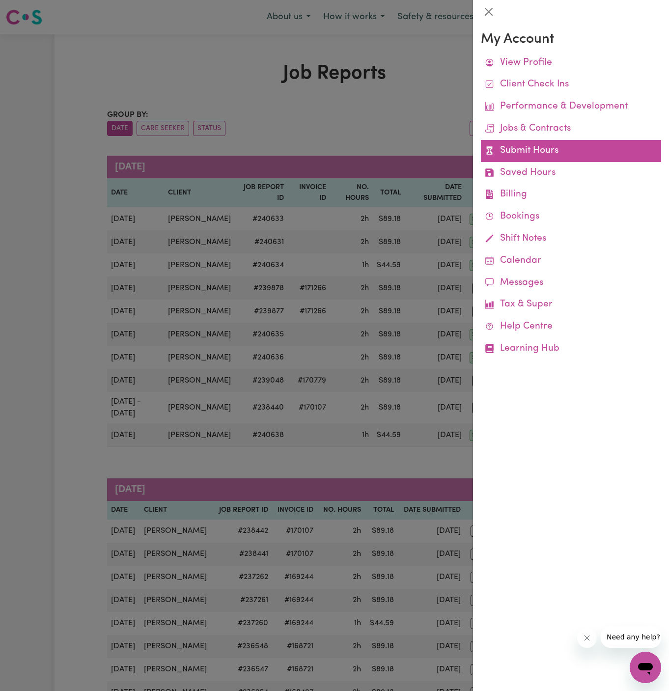
click at [540, 148] on link "Submit Hours" at bounding box center [571, 151] width 180 height 22
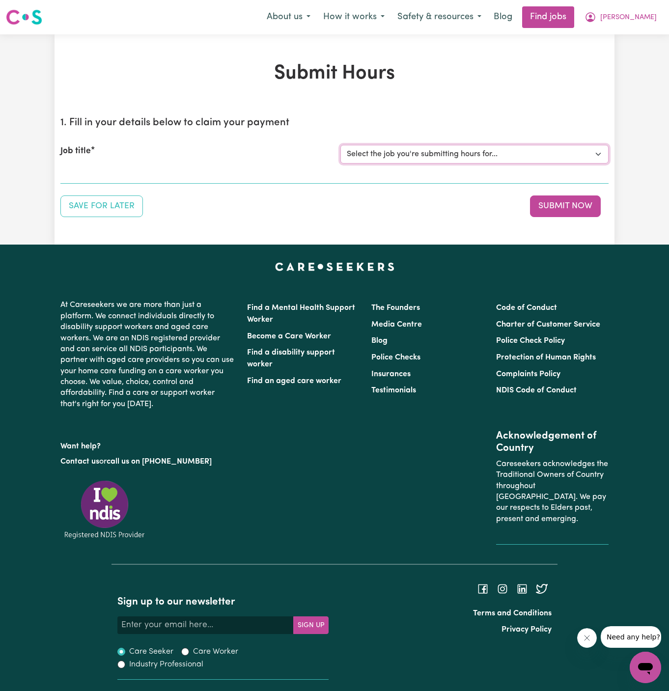
click at [396, 153] on select "Select the job you're submitting hours for... [[PERSON_NAME]] URGENT [DEMOGRAPH…" at bounding box center [474, 154] width 268 height 19
select select "13888"
click at [340, 145] on select "Select the job you're submitting hours for... [[PERSON_NAME]] URGENT [DEMOGRAPH…" at bounding box center [474, 154] width 268 height 19
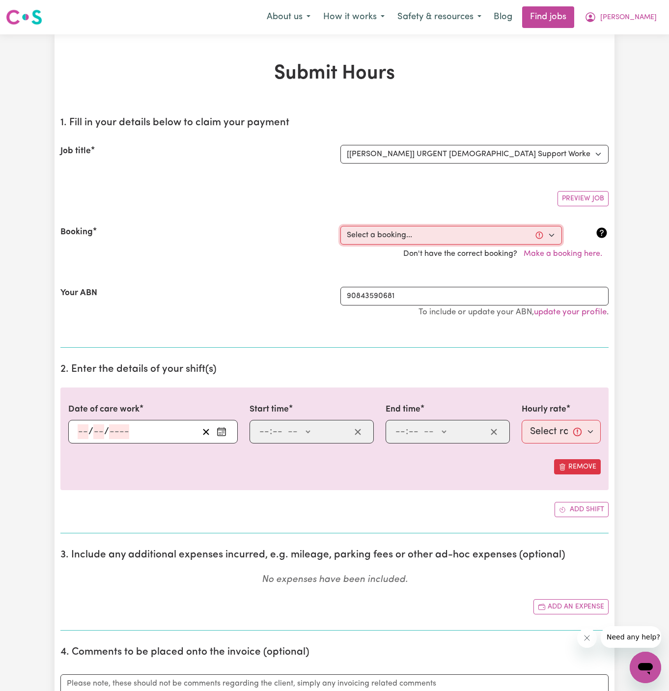
click at [428, 229] on select "Select a booking... [DATE] 09:00am to 10:00am (RECURRING) [DATE] 09:00am to 10:…" at bounding box center [450, 235] width 221 height 19
select select "360613"
click at [340, 226] on select "Select a booking... [DATE] 09:00am to 10:00am (RECURRING) [DATE] 09:00am to 10:…" at bounding box center [450, 235] width 221 height 19
type input "[DATE]"
type input "28"
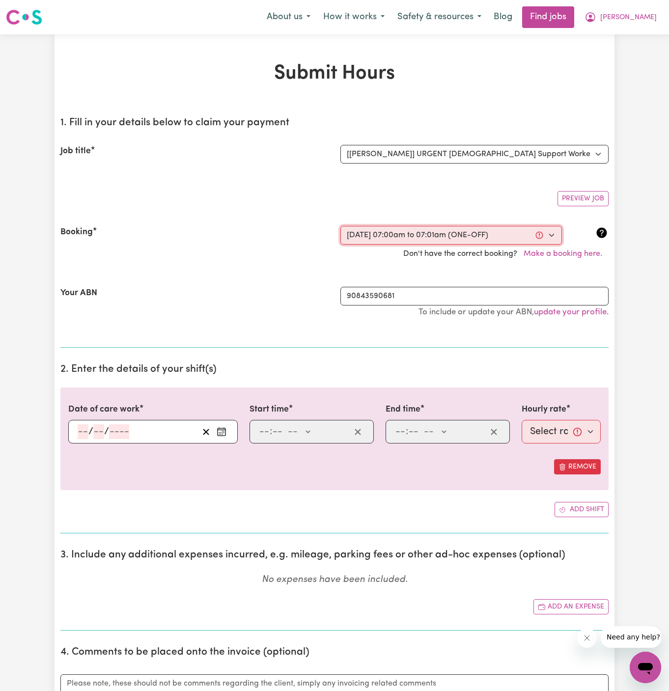
type input "8"
type input "2025"
type input "07:00"
type input "7"
type input "0"
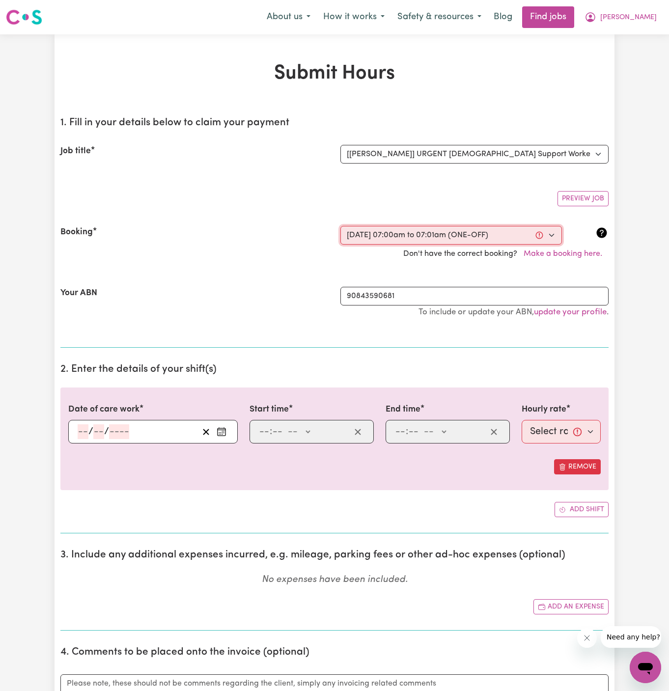
select select "am"
type input "07:01"
type input "7"
type input "1"
select select "am"
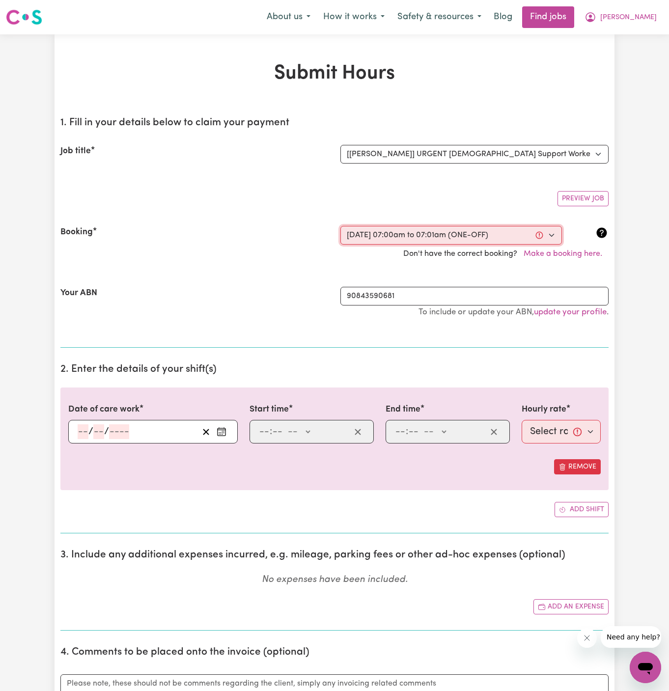
select select "49-Weekday"
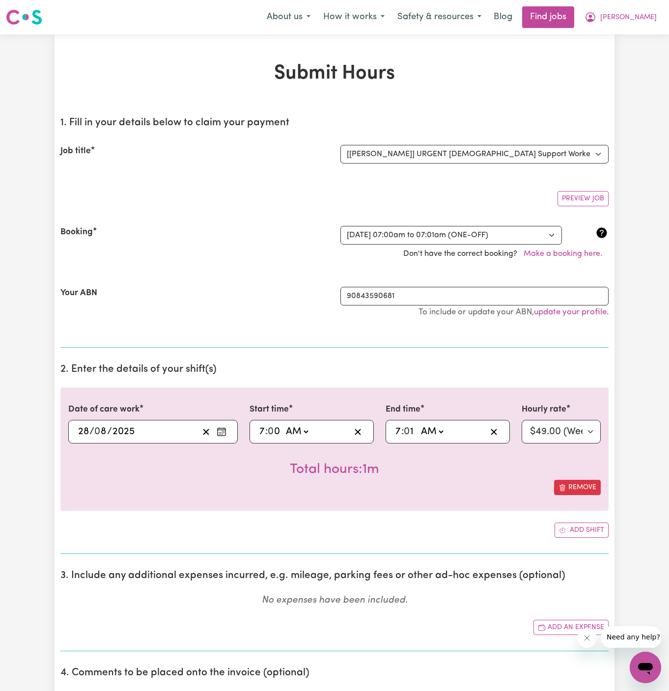
click at [146, 424] on div "[DATE] 28 / 0 8 / 2025" at bounding box center [138, 431] width 122 height 15
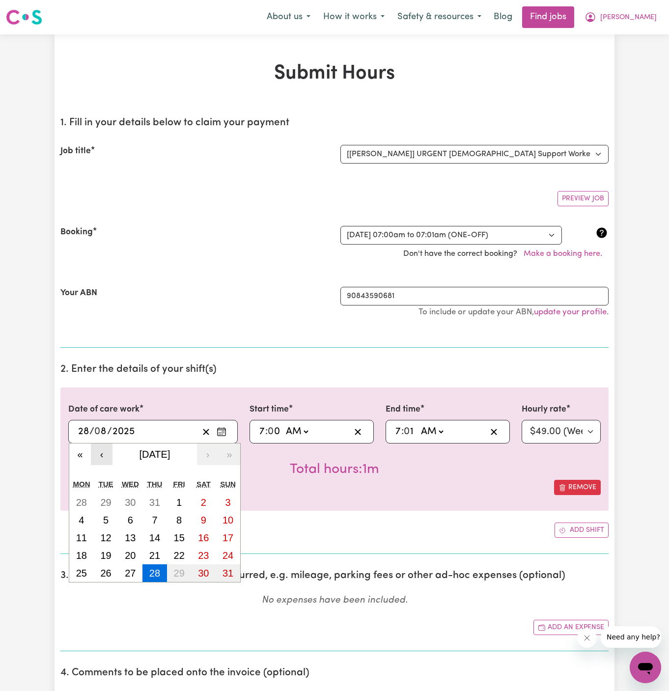
click at [102, 456] on button "‹" at bounding box center [102, 454] width 22 height 22
click at [81, 514] on abbr "7" at bounding box center [81, 519] width 5 height 11
type input "[DATE]"
type input "7"
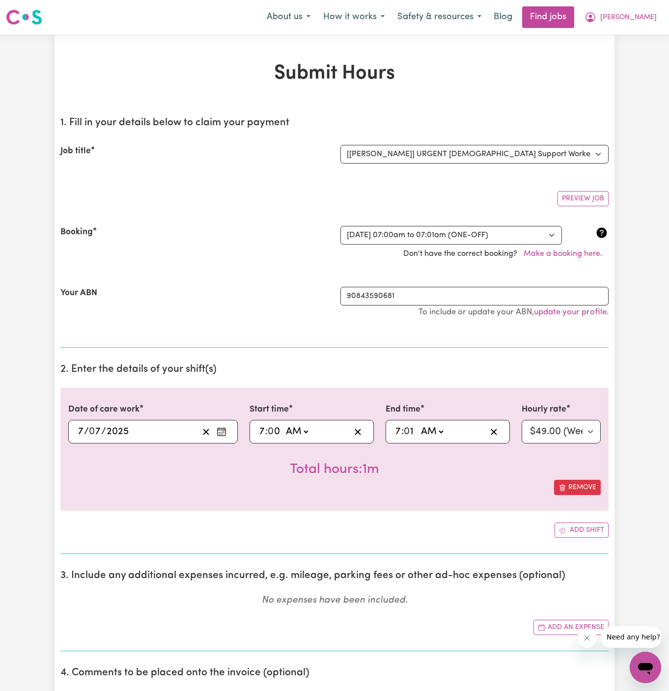
click at [263, 428] on input "7" at bounding box center [262, 431] width 6 height 15
type input "08:00"
type input "8"
click at [397, 430] on input "7" at bounding box center [398, 431] width 6 height 15
type input "01:01"
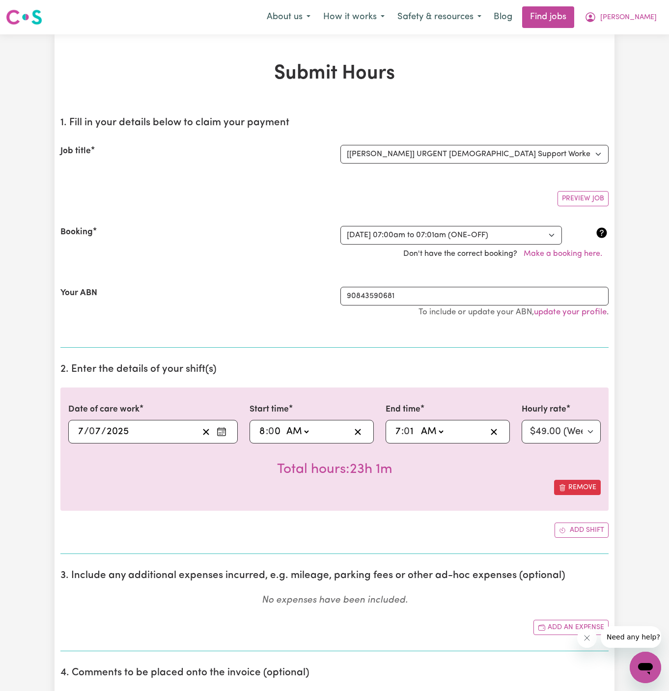
type input "1"
type input "10:01"
type input "10"
type input "10:00"
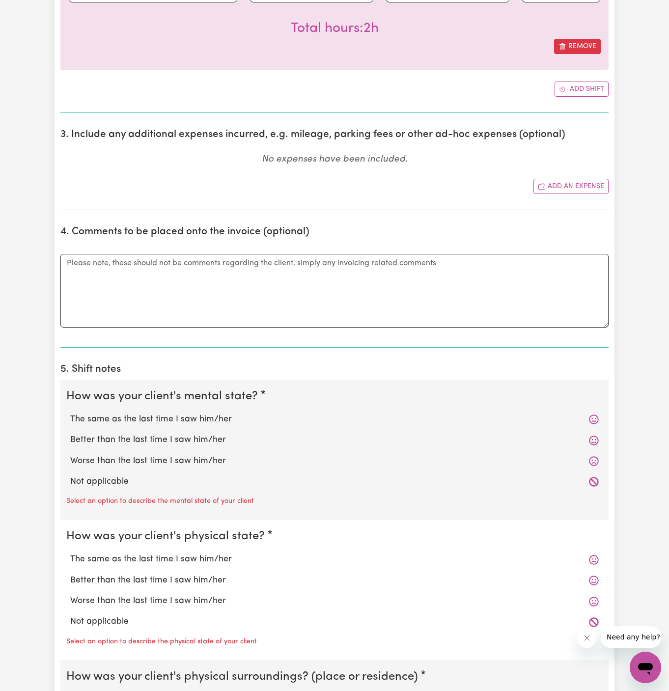
scroll to position [445, 0]
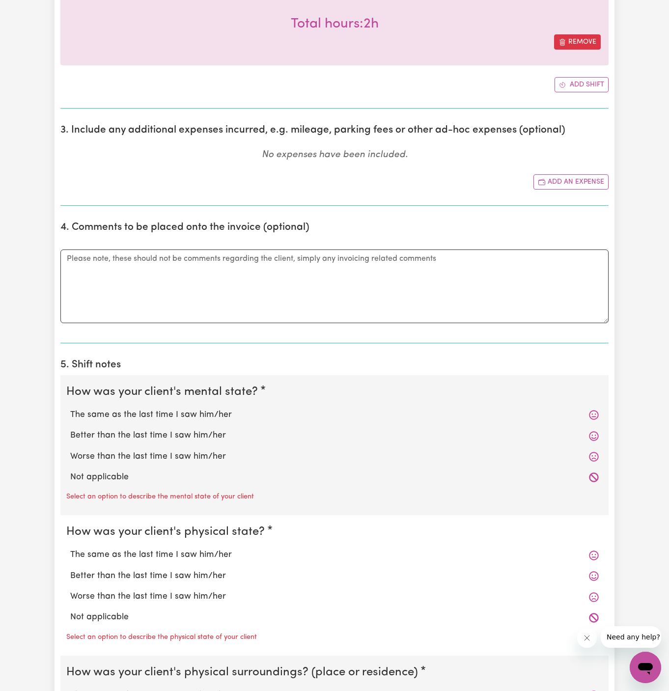
type input "00"
click at [156, 408] on label "The same as the last time I saw him/her" at bounding box center [334, 414] width 528 height 13
click at [70, 408] on input "The same as the last time I saw him/her" at bounding box center [70, 408] width 0 height 0
radio input "true"
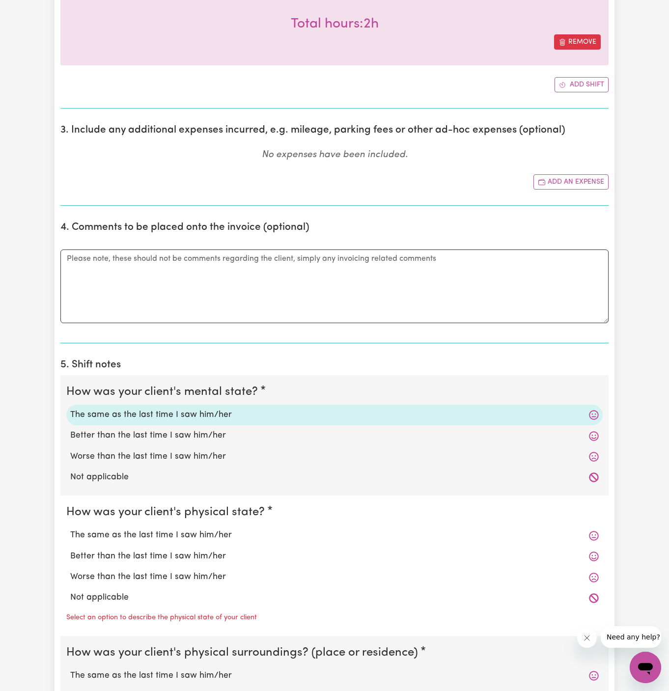
click at [136, 473] on label "Not applicable" at bounding box center [334, 477] width 528 height 13
click at [70, 471] on input "Not applicable" at bounding box center [70, 470] width 0 height 0
radio input "true"
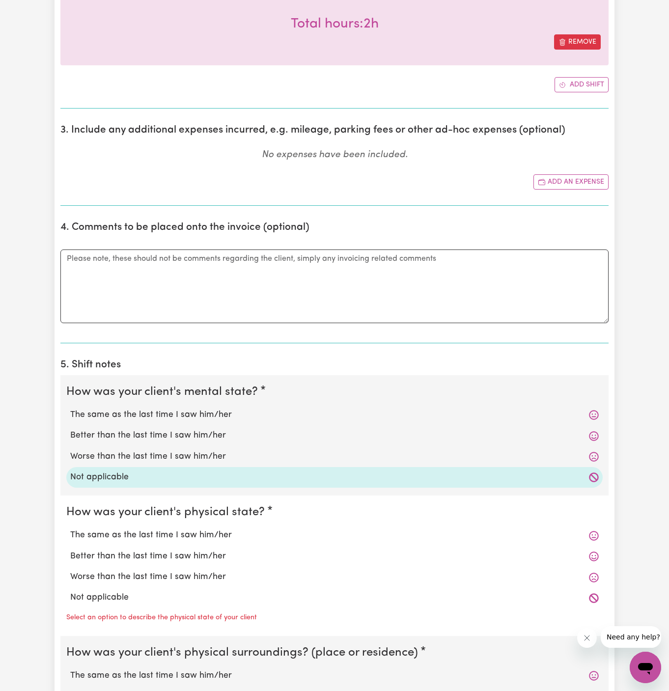
click at [134, 597] on label "Not applicable" at bounding box center [334, 597] width 528 height 13
click at [70, 591] on input "Not applicable" at bounding box center [70, 590] width 0 height 0
radio input "true"
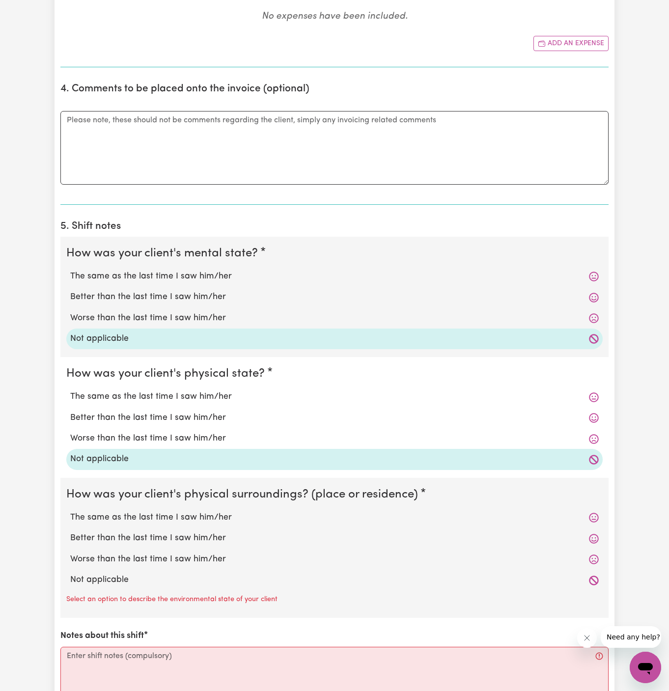
scroll to position [609, 0]
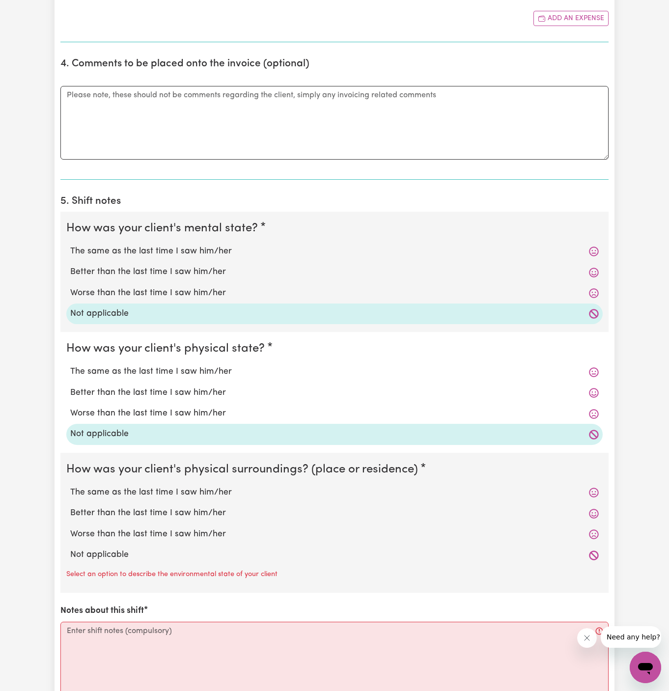
click at [166, 552] on label "Not applicable" at bounding box center [334, 554] width 528 height 13
click at [70, 548] on input "Not applicable" at bounding box center [70, 548] width 0 height 0
radio input "true"
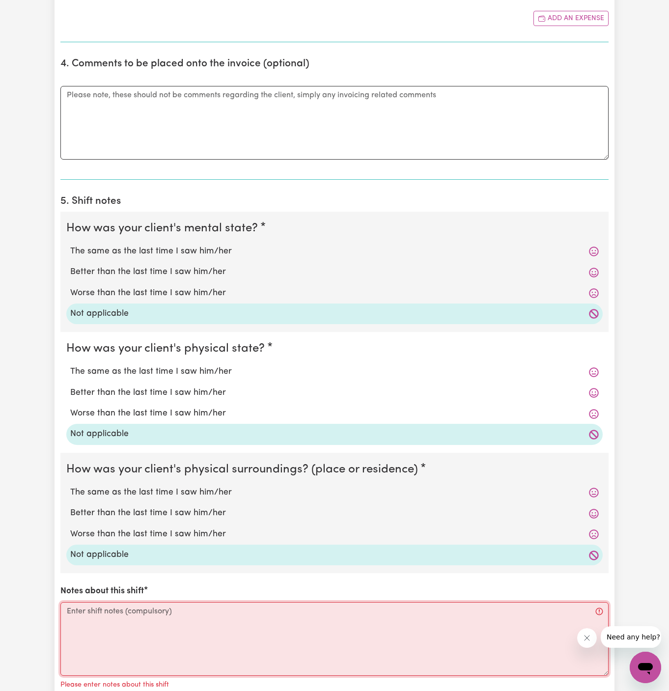
click at [384, 641] on textarea "Notes about this shift" at bounding box center [334, 639] width 548 height 74
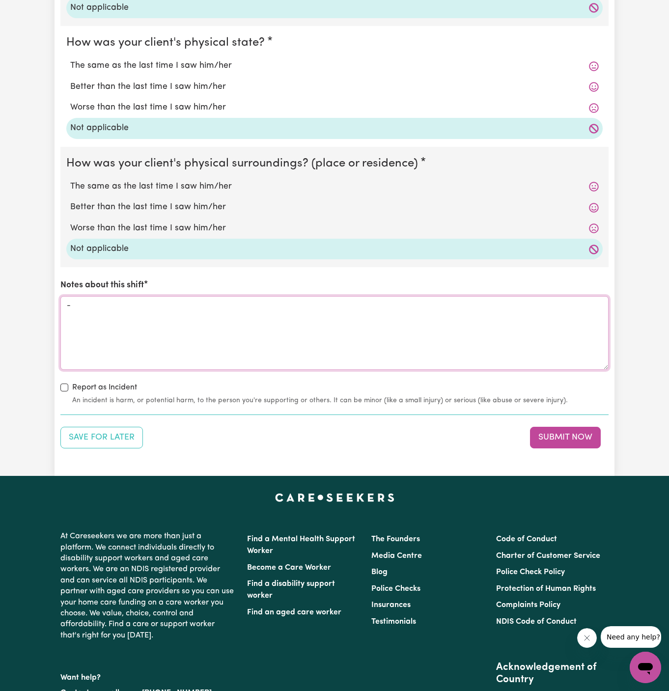
scroll to position [1019, 0]
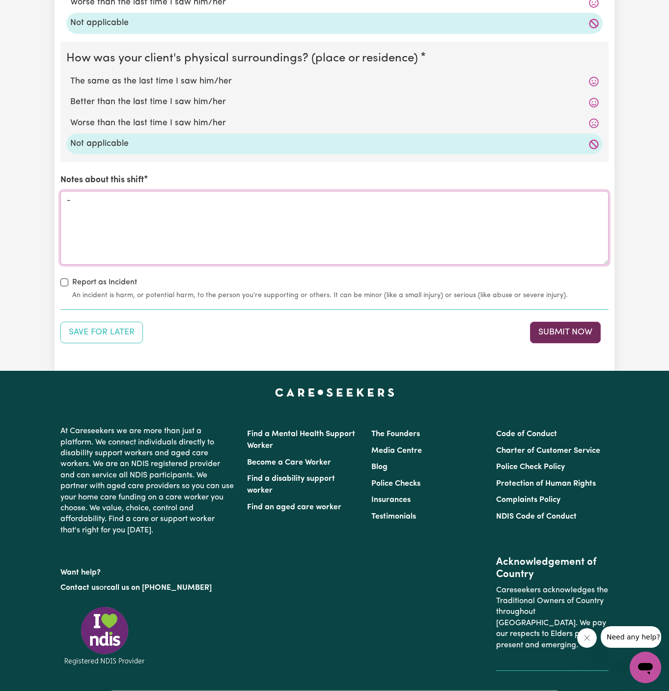
type textarea "-"
click at [565, 332] on button "Submit Now" at bounding box center [565, 333] width 71 height 22
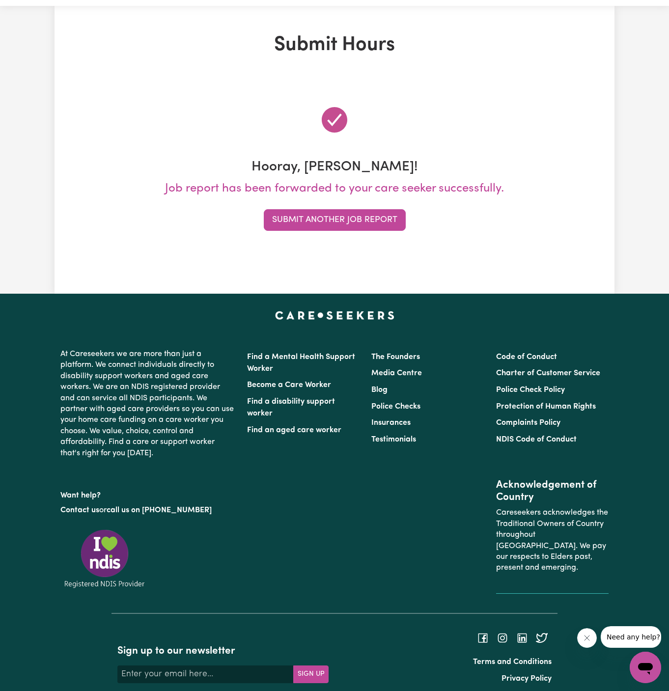
scroll to position [0, 0]
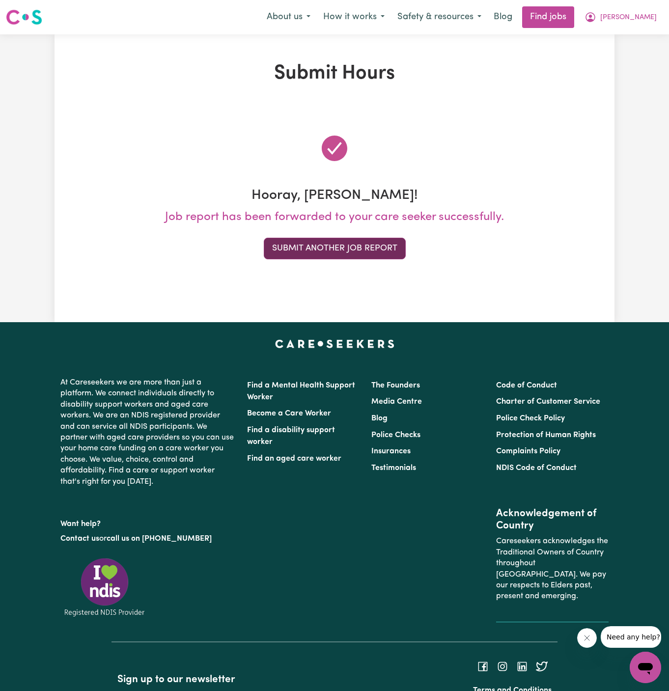
click at [358, 253] on button "Submit Another Job Report" at bounding box center [335, 249] width 142 height 22
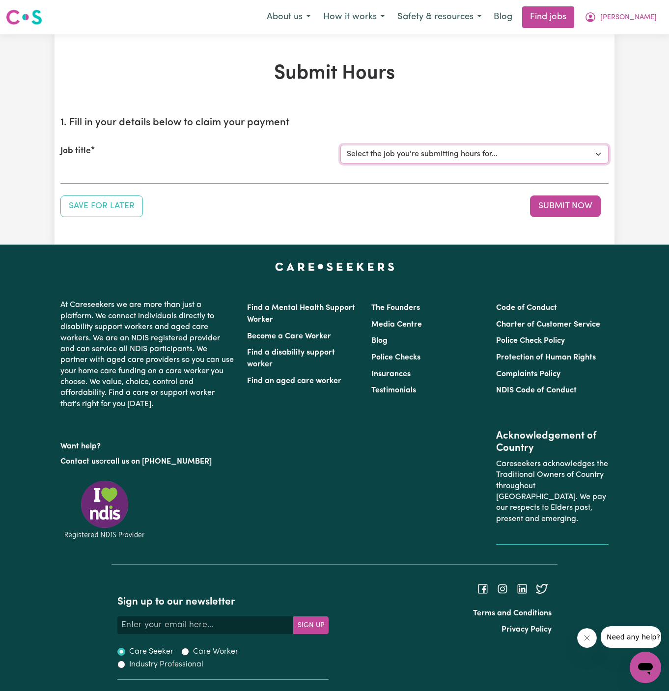
click at [471, 156] on select "Select the job you're submitting hours for... [[PERSON_NAME]] URGENT [DEMOGRAPH…" at bounding box center [474, 154] width 268 height 19
select select "13888"
click at [340, 145] on select "Select the job you're submitting hours for... [[PERSON_NAME]] URGENT [DEMOGRAPH…" at bounding box center [474, 154] width 268 height 19
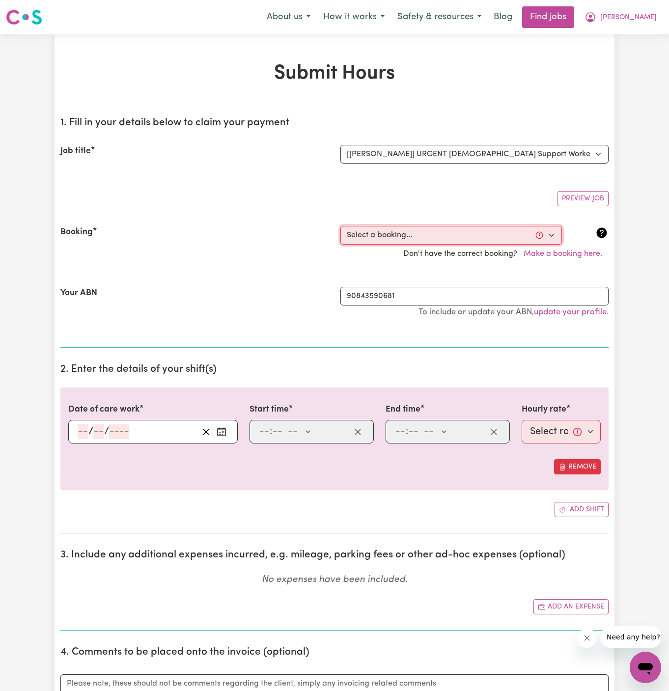
click at [411, 231] on select "Select a booking... [DATE] 09:00am to 10:00am (RECURRING) [DATE] 09:00am to 10:…" at bounding box center [450, 235] width 221 height 19
select select "360614"
click at [340, 226] on select "Select a booking... [DATE] 09:00am to 10:00am (RECURRING) [DATE] 09:00am to 10:…" at bounding box center [450, 235] width 221 height 19
type input "[DATE]"
type input "28"
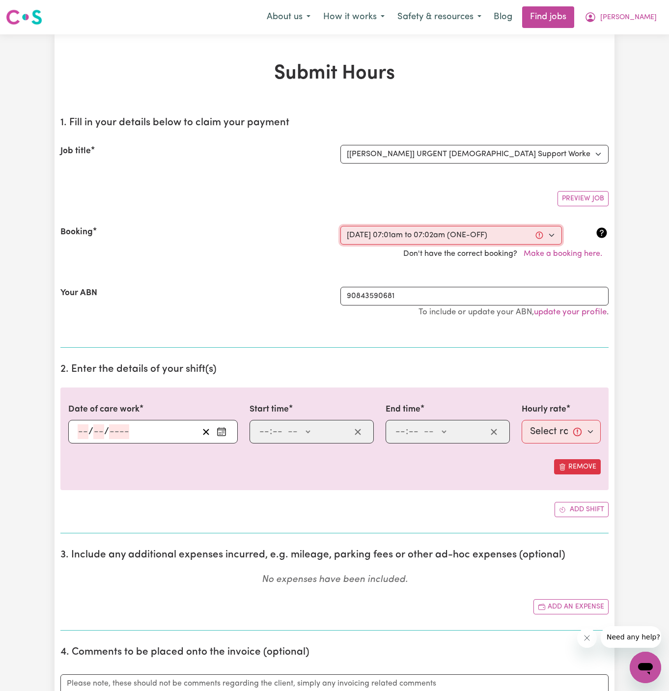
type input "8"
type input "2025"
type input "07:01"
type input "7"
type input "1"
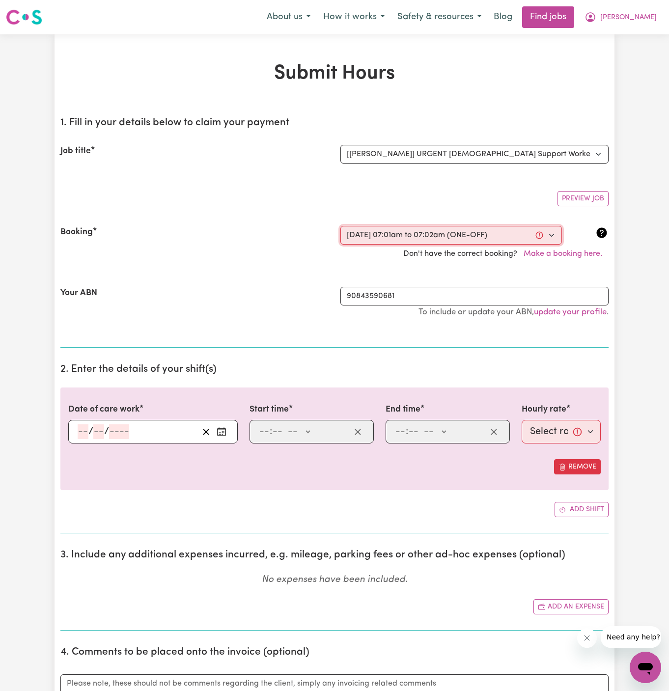
select select "am"
type input "07:02"
type input "7"
type input "2"
select select "am"
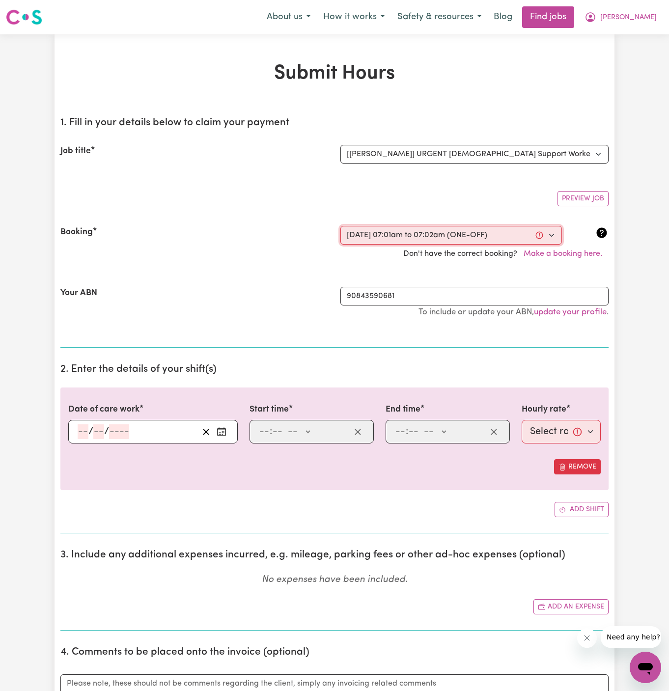
select select "49-Weekday"
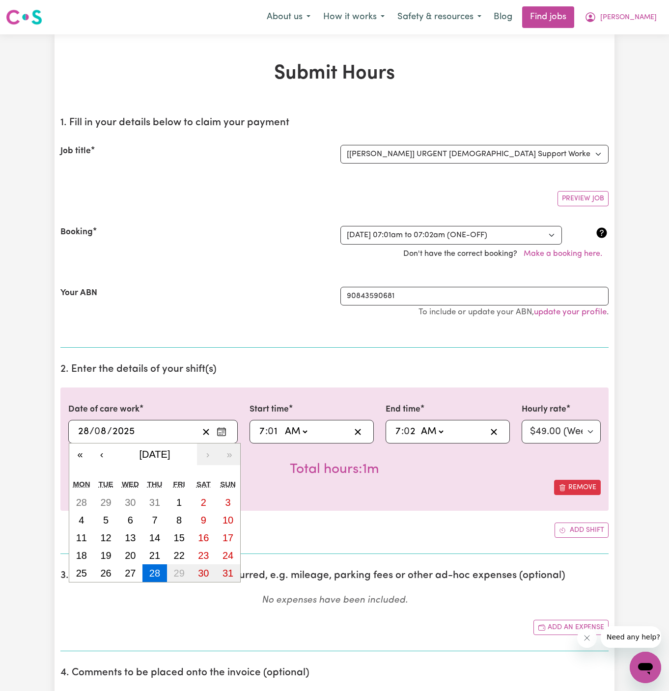
click at [79, 425] on input "28" at bounding box center [84, 431] width 12 height 15
click at [103, 457] on button "‹" at bounding box center [102, 454] width 22 height 22
click at [181, 518] on abbr "11" at bounding box center [179, 519] width 11 height 11
type input "[DATE]"
type input "11"
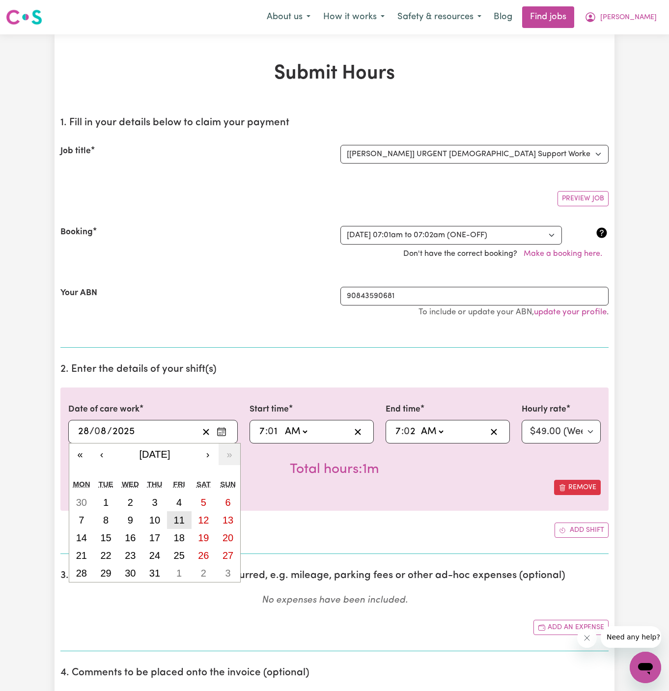
type input "7"
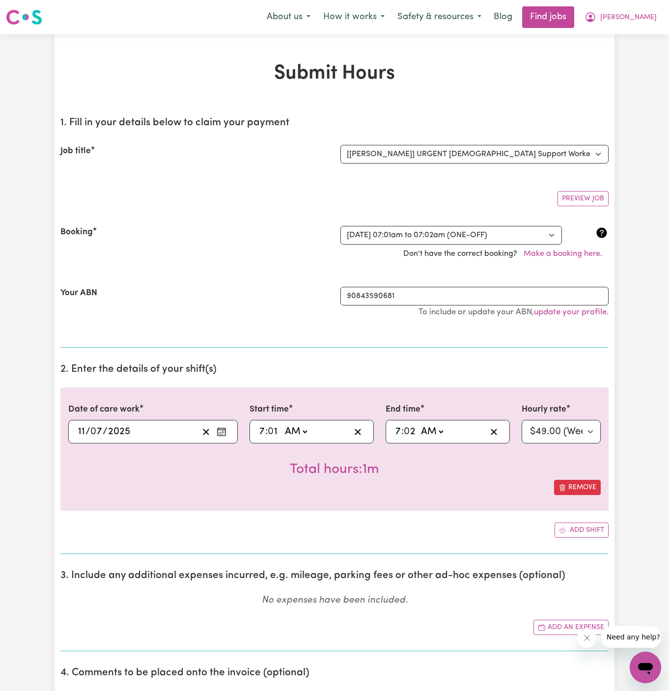
click at [259, 427] on input "7" at bounding box center [262, 431] width 6 height 15
type input "09:01"
type input "9"
type input "09:00"
type input "00"
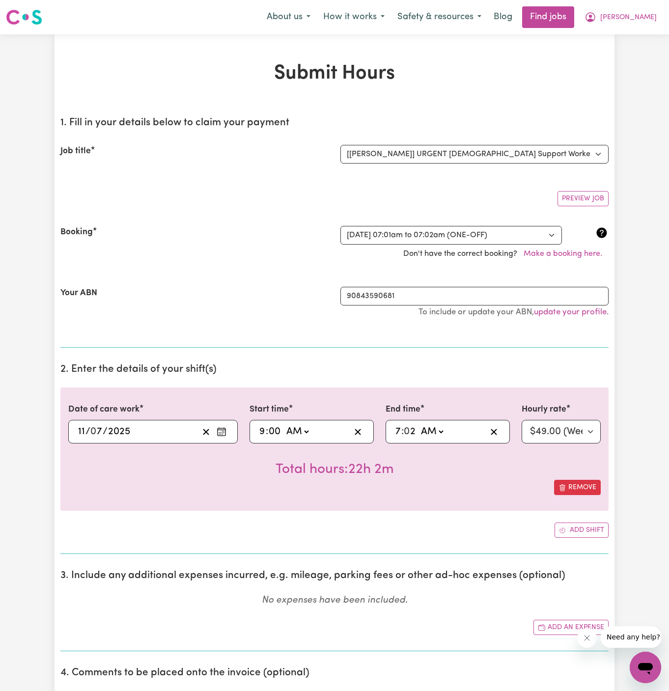
click at [396, 430] on input "7" at bounding box center [398, 431] width 6 height 15
type input "01:02"
type input "1"
type input "10:02"
type input "10"
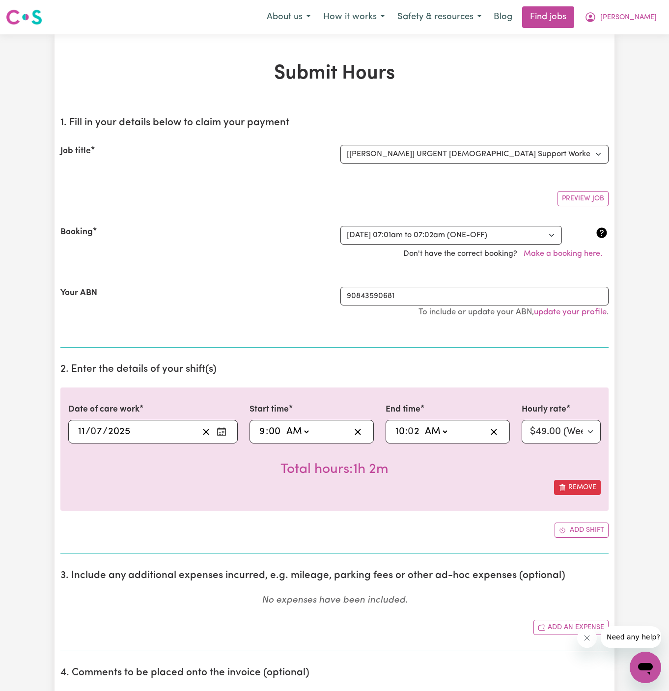
type input "10:00"
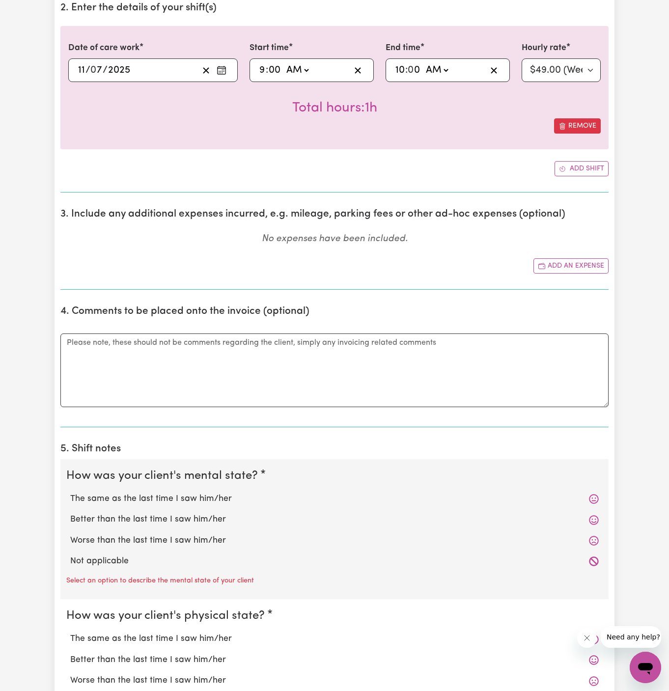
scroll to position [362, 0]
type input "0"
click at [118, 554] on label "Not applicable" at bounding box center [334, 560] width 528 height 13
click at [70, 553] on input "Not applicable" at bounding box center [70, 553] width 0 height 0
radio input "true"
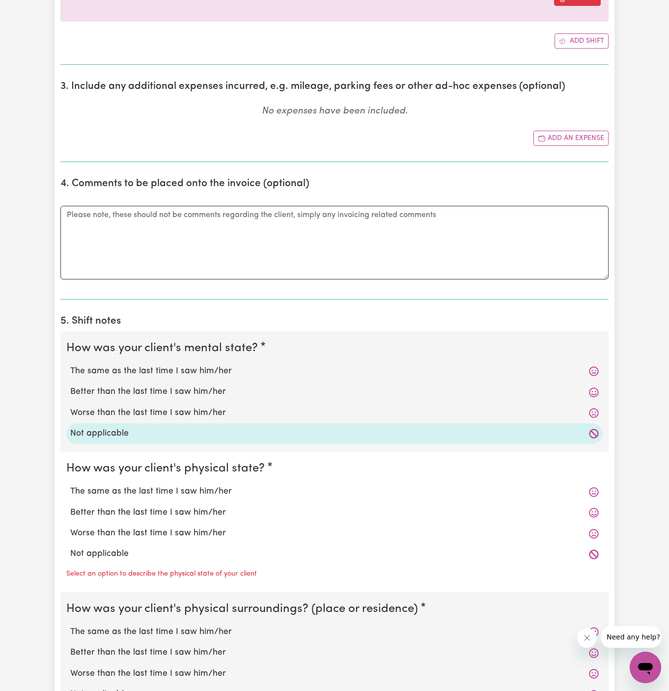
click at [119, 551] on label "Not applicable" at bounding box center [334, 553] width 528 height 13
click at [70, 547] on input "Not applicable" at bounding box center [70, 547] width 0 height 0
radio input "true"
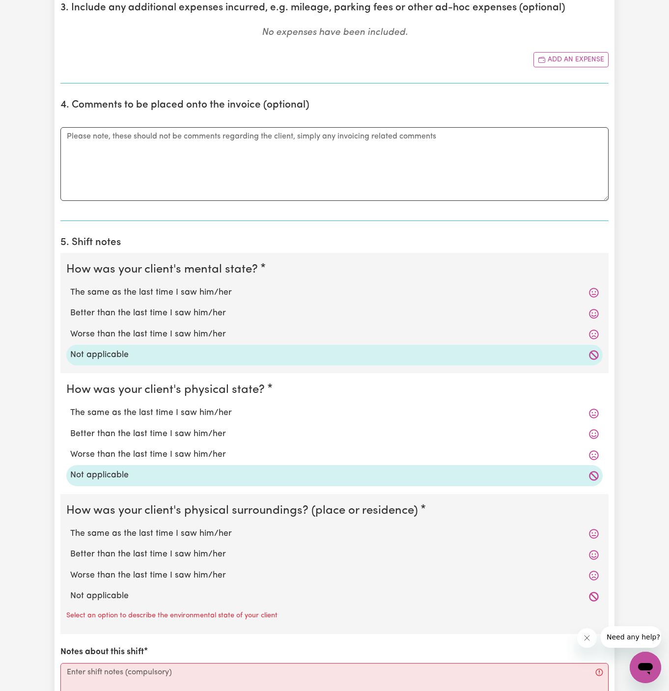
scroll to position [597, 0]
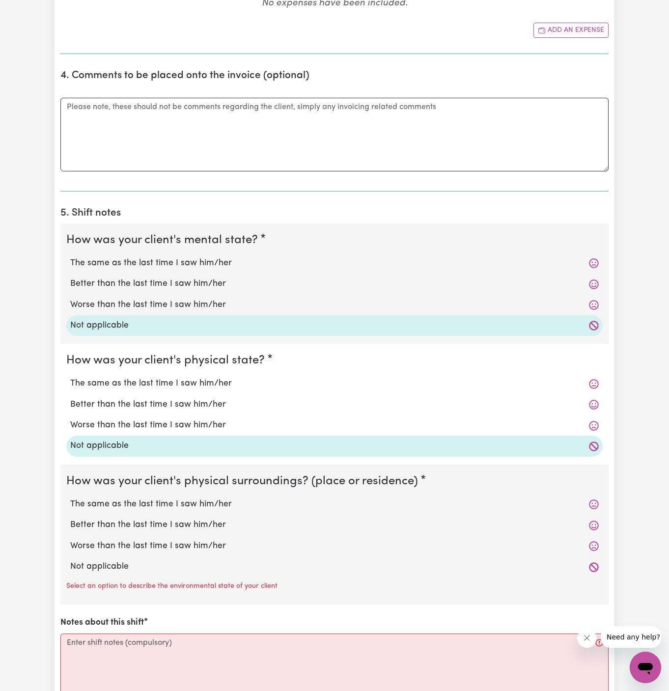
click at [119, 562] on label "Not applicable" at bounding box center [334, 566] width 528 height 13
click at [70, 560] on input "Not applicable" at bounding box center [70, 560] width 0 height 0
radio input "true"
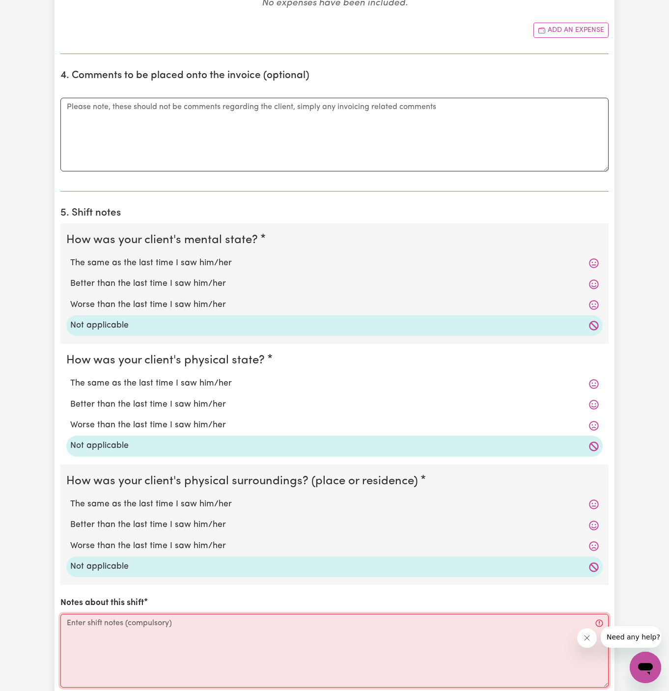
click at [163, 622] on textarea "Notes about this shift" at bounding box center [334, 651] width 548 height 74
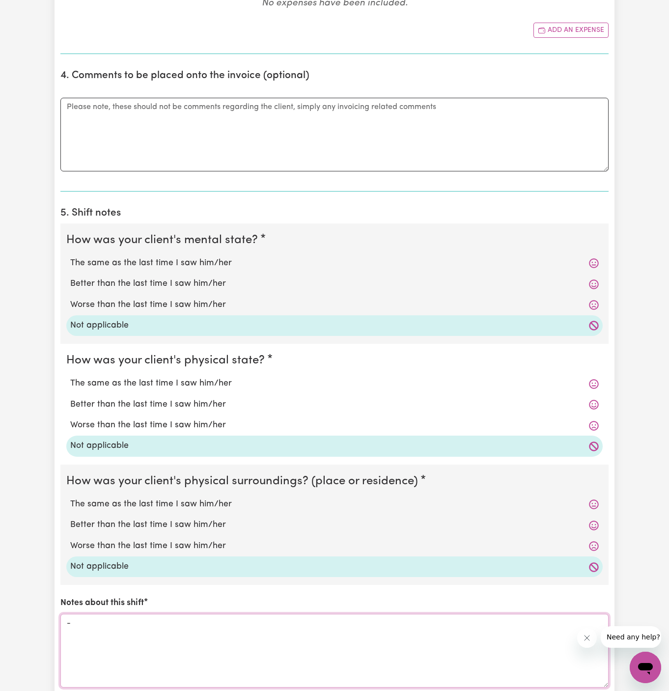
scroll to position [718, 0]
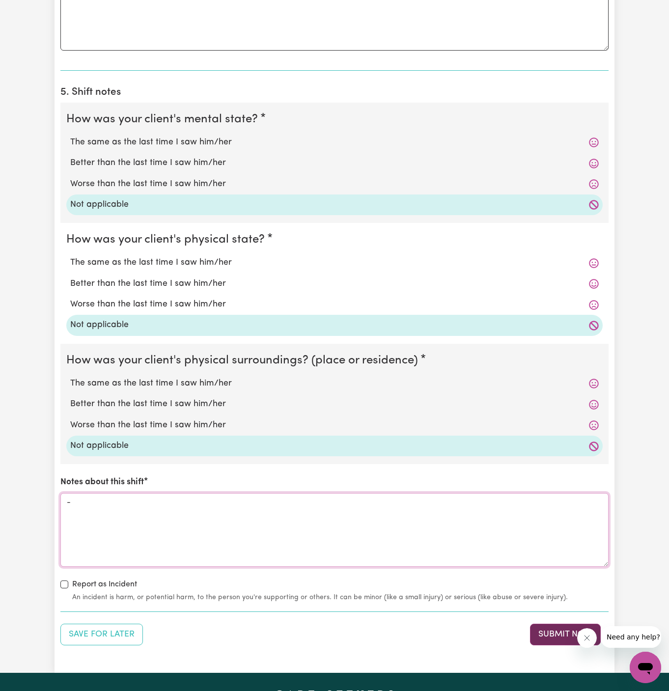
type textarea "-"
click at [541, 635] on button "Submit Now" at bounding box center [565, 634] width 71 height 22
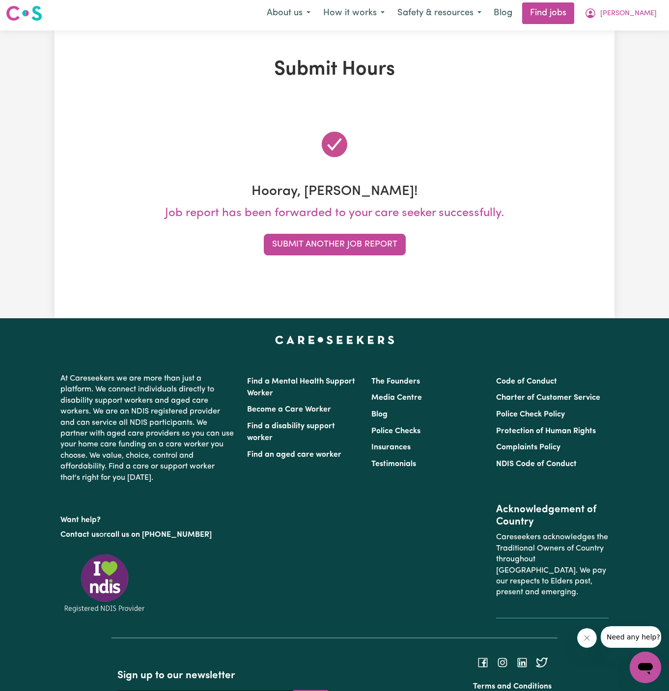
scroll to position [0, 0]
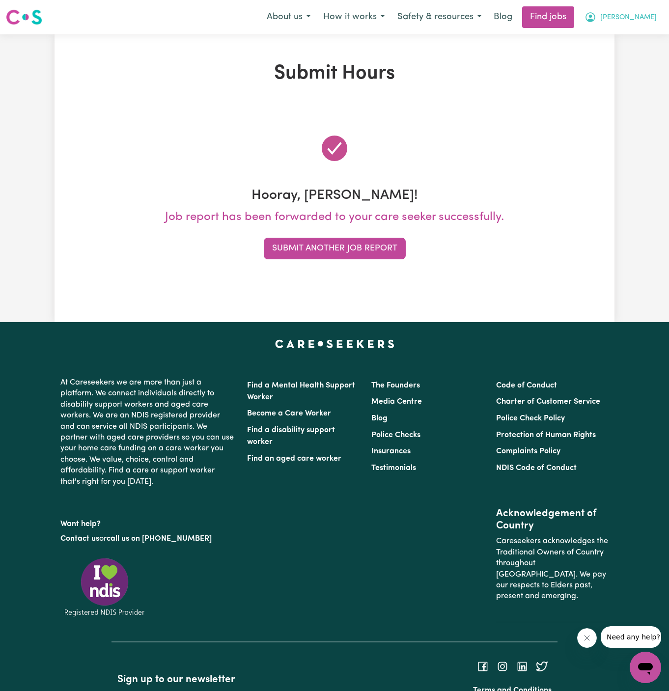
click at [649, 16] on span "[PERSON_NAME]" at bounding box center [628, 17] width 56 height 11
click at [639, 34] on link "My Account" at bounding box center [624, 38] width 78 height 19
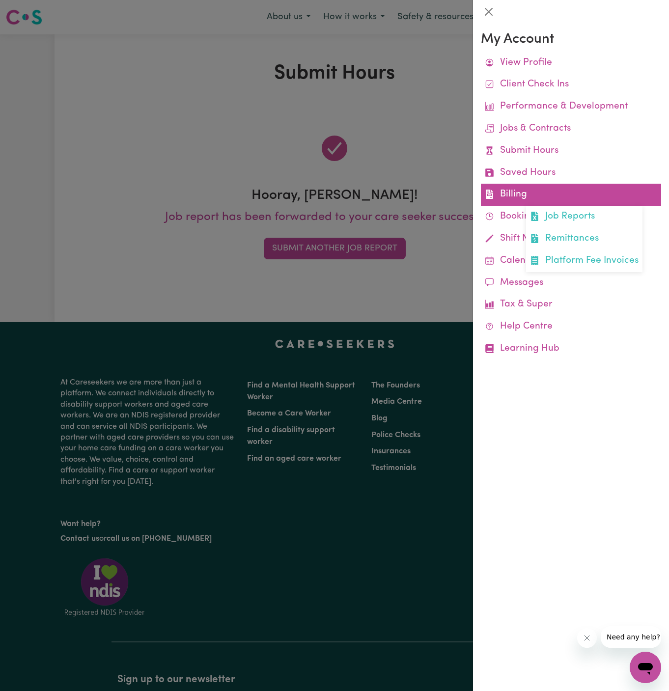
click at [527, 193] on link "Billing Job Reports Remittances Platform Fee Invoices" at bounding box center [571, 195] width 180 height 22
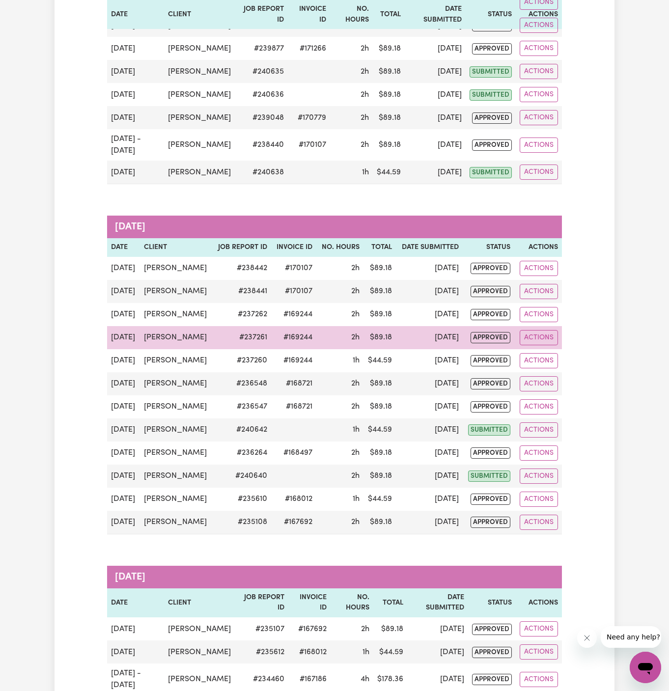
scroll to position [315, 0]
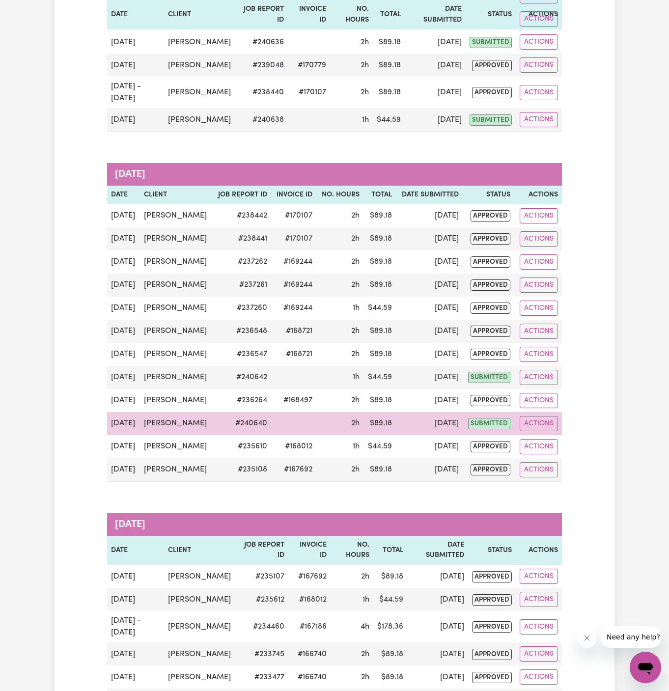
click at [247, 435] on td "# 240640" at bounding box center [242, 423] width 58 height 23
copy td "240640"
click at [244, 435] on td "# 240640" at bounding box center [242, 423] width 58 height 23
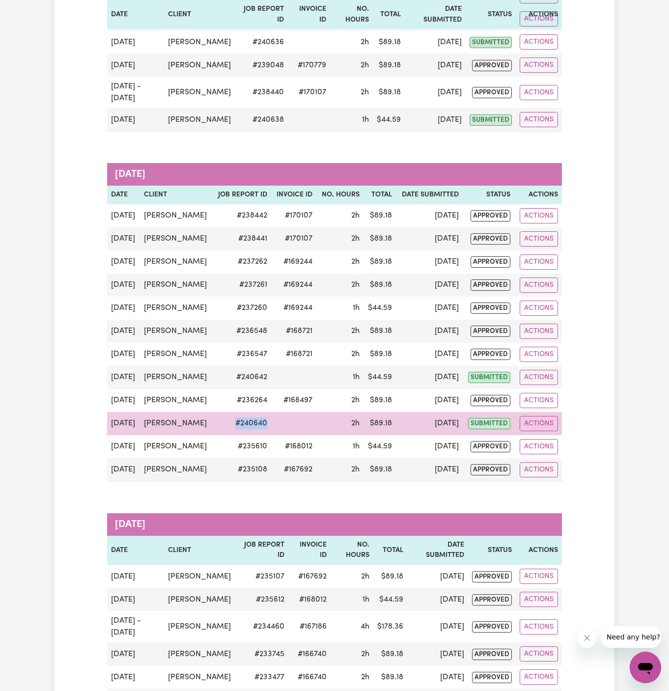
click at [244, 435] on td "# 240640" at bounding box center [242, 423] width 58 height 23
copy td "# 240640"
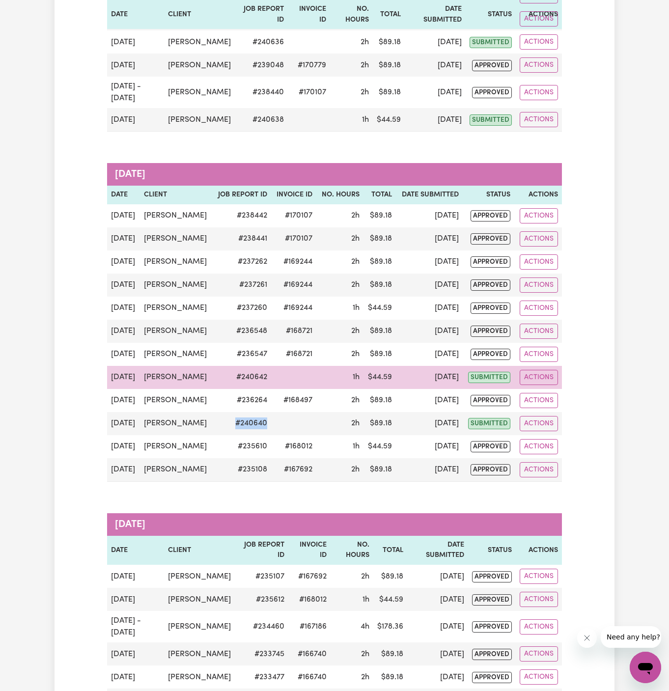
click at [249, 389] on td "# 240642" at bounding box center [242, 377] width 58 height 23
copy td "# 240642"
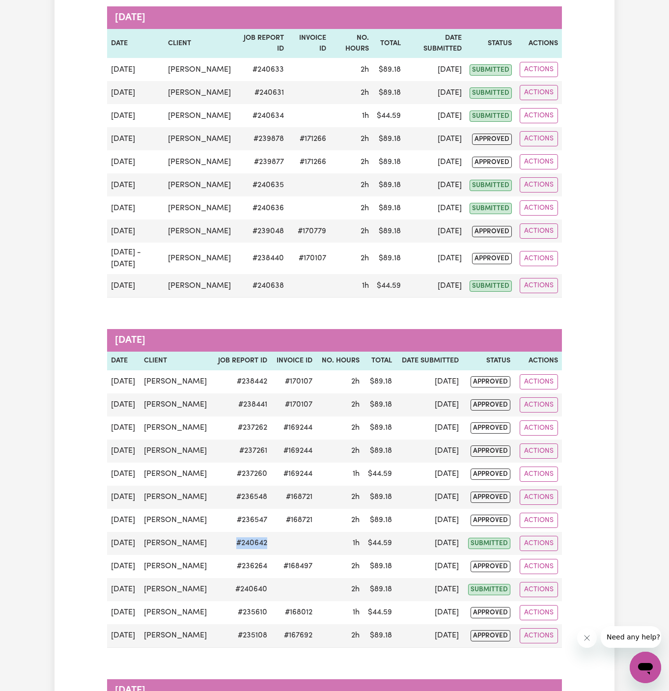
scroll to position [0, 0]
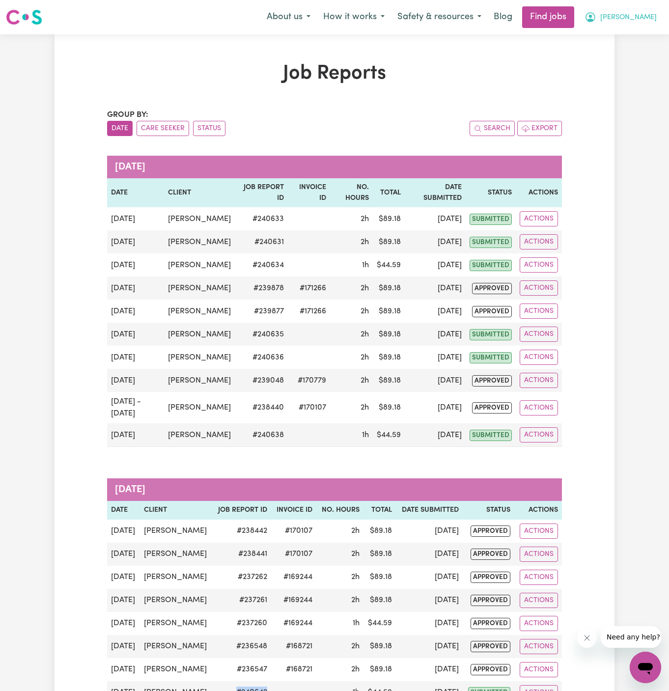
click at [645, 19] on span "[PERSON_NAME]" at bounding box center [628, 17] width 56 height 11
click at [630, 80] on link "Logout" at bounding box center [624, 75] width 78 height 19
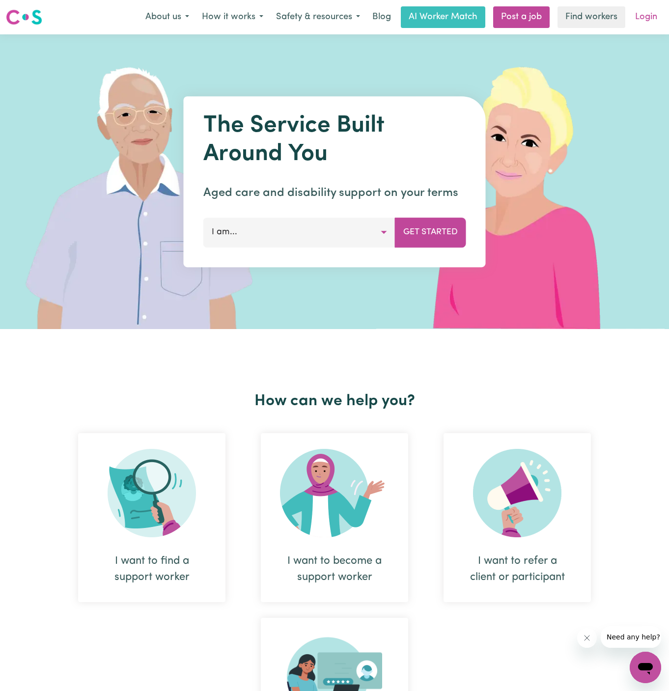
click at [649, 15] on link "Login" at bounding box center [646, 17] width 34 height 22
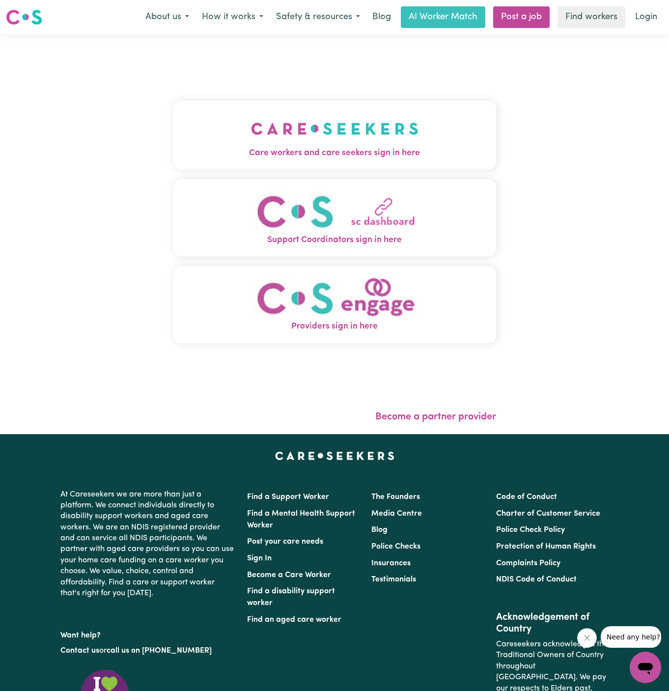
click at [372, 137] on img "Care workers and care seekers sign in here" at bounding box center [334, 128] width 167 height 36
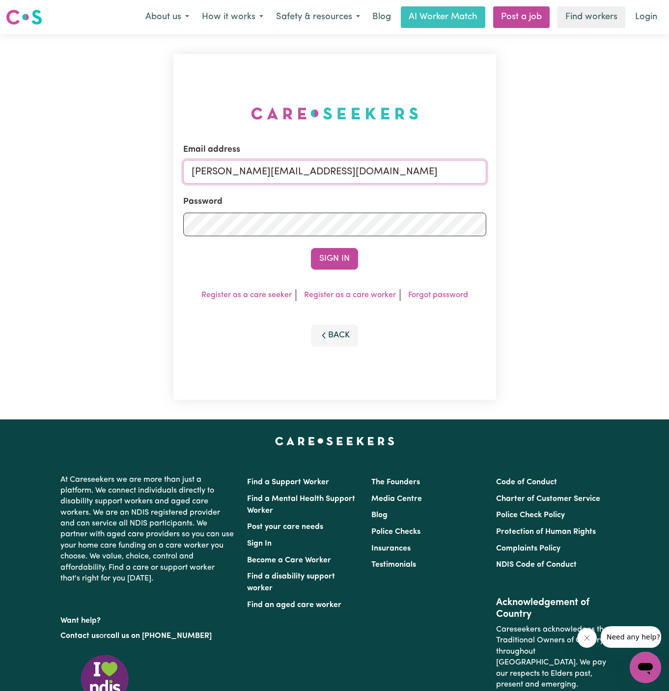
click at [327, 176] on input "[PERSON_NAME][EMAIL_ADDRESS][DOMAIN_NAME]" at bounding box center [334, 172] width 303 height 24
drag, startPoint x: 244, startPoint y: 172, endPoint x: 584, endPoint y: 175, distance: 339.7
click at [584, 175] on div "Email address [EMAIL_ADDRESS][DOMAIN_NAME] Password Sign In Register as a care …" at bounding box center [334, 226] width 669 height 385
type input "[EMAIL_ADDRESS][DOMAIN_NAME]"
click at [336, 251] on button "Sign In" at bounding box center [334, 259] width 47 height 22
